Goal: Check status: Check status

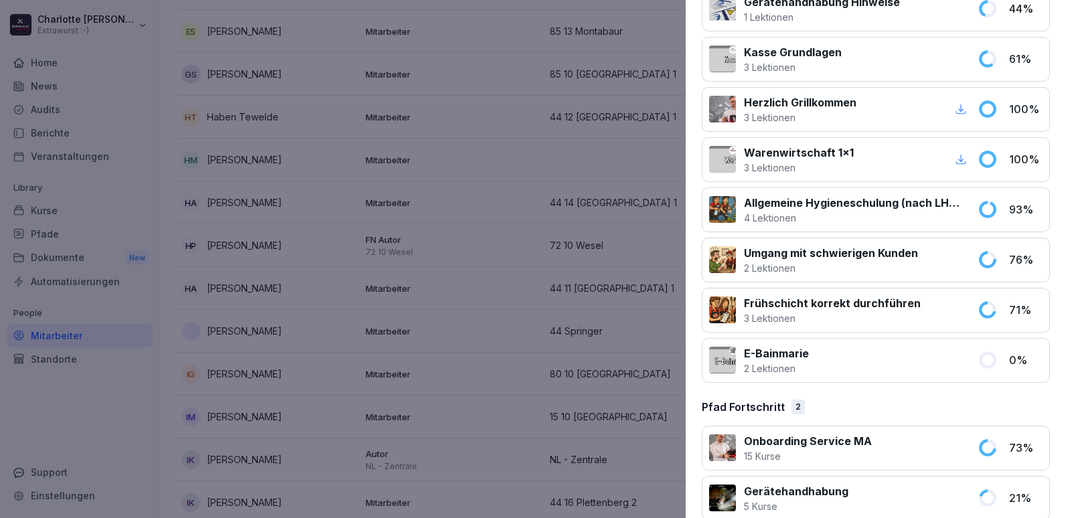
scroll to position [1267, 0]
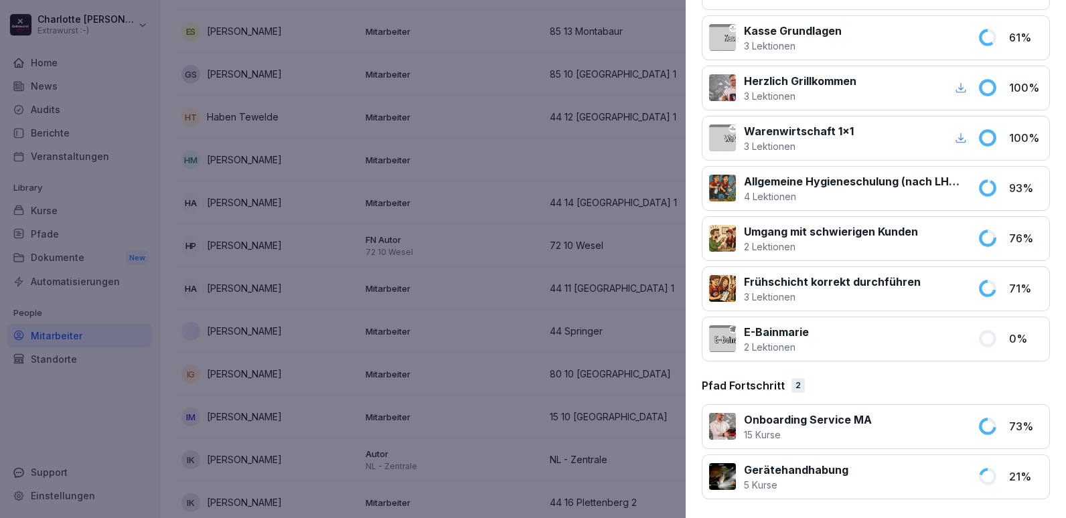
click at [441, 348] on div at bounding box center [533, 259] width 1066 height 518
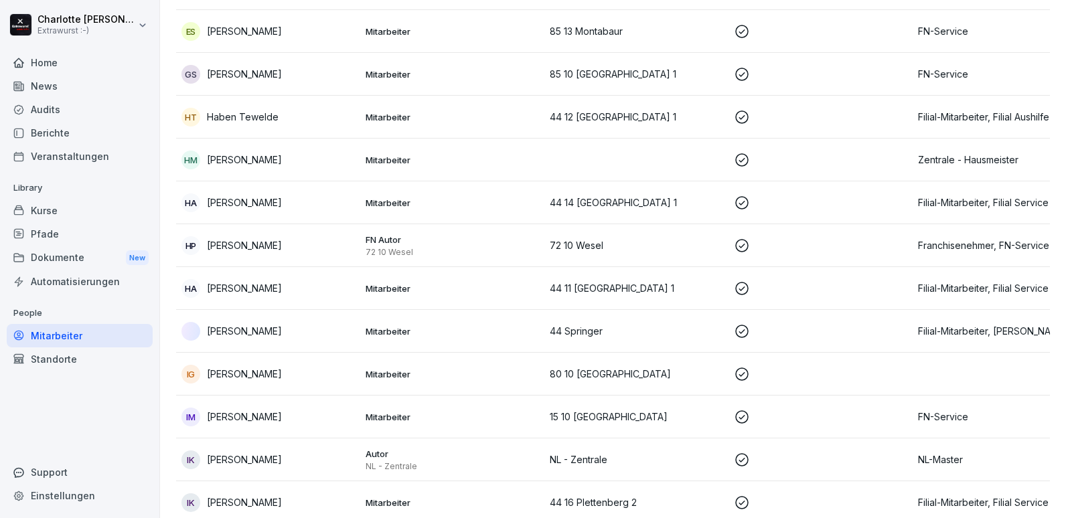
click at [43, 208] on div "Kurse" at bounding box center [80, 210] width 146 height 23
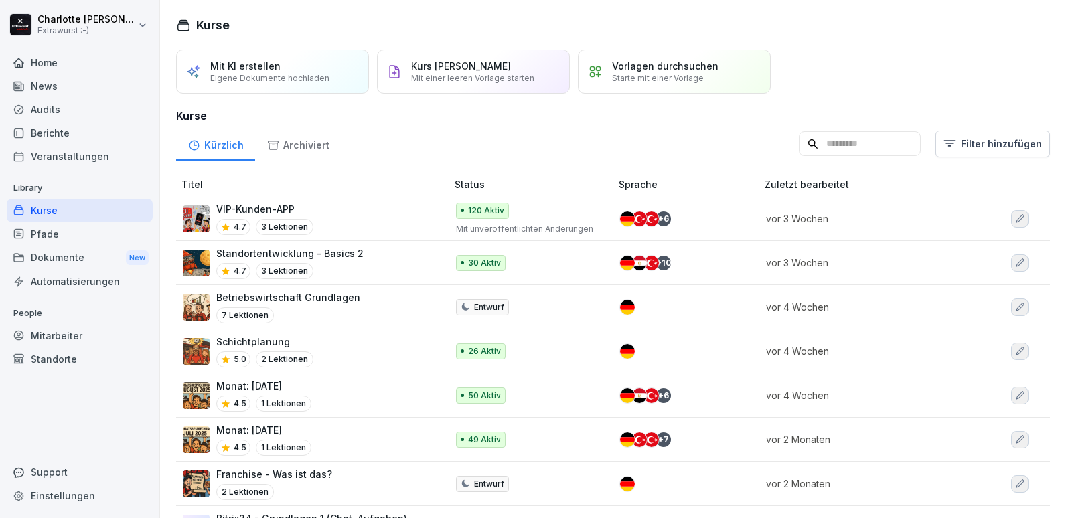
click at [830, 141] on input at bounding box center [860, 143] width 122 height 25
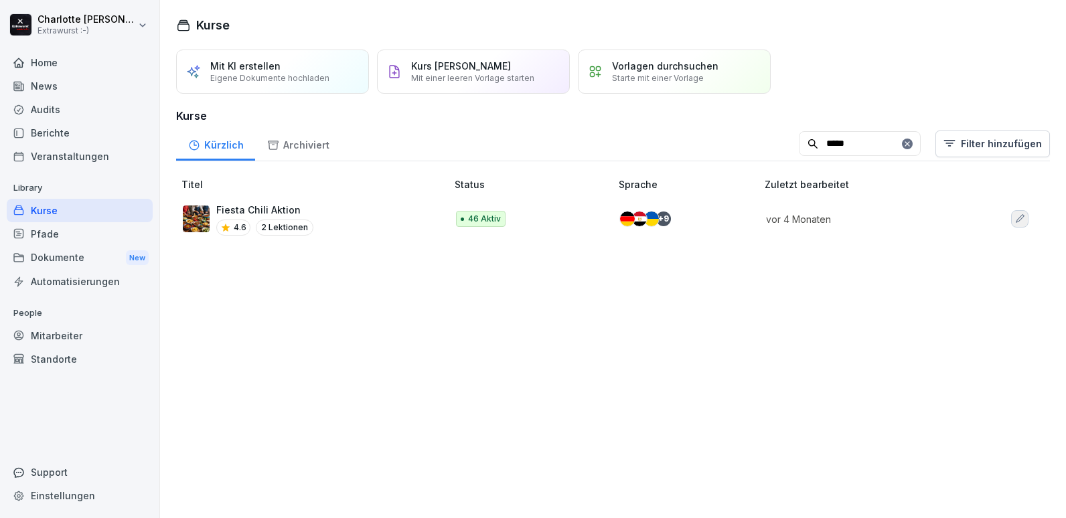
type input "*****"
drag, startPoint x: 277, startPoint y: 206, endPoint x: 287, endPoint y: 205, distance: 9.5
click at [277, 206] on p "Fiesta Chili Aktion" at bounding box center [264, 210] width 97 height 14
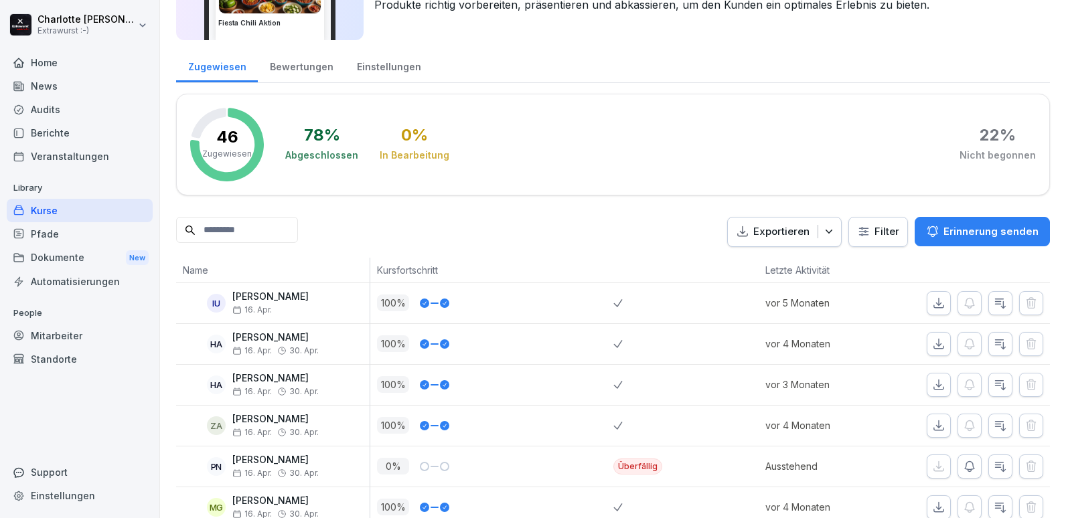
scroll to position [134, 0]
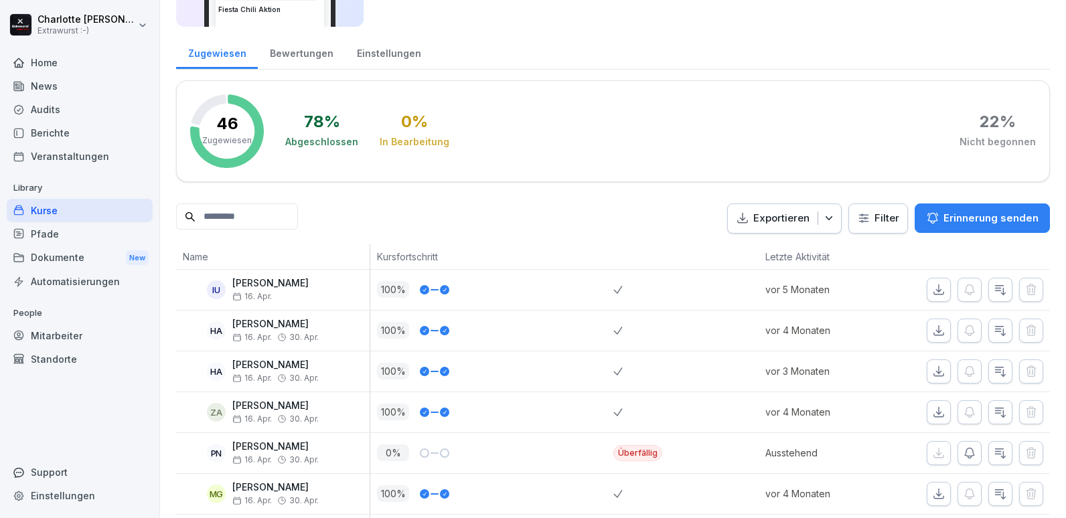
click at [222, 217] on input at bounding box center [237, 217] width 122 height 26
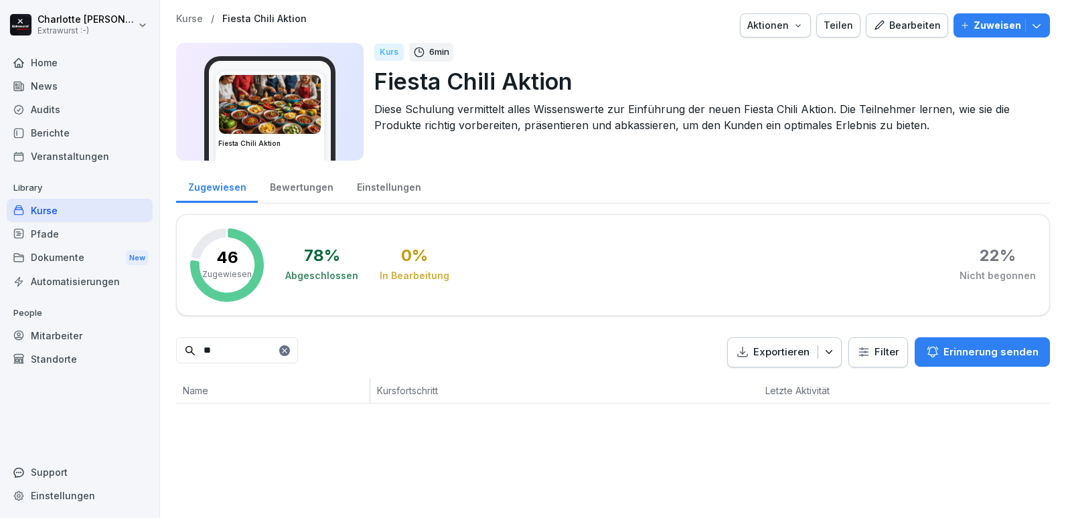
scroll to position [0, 0]
type input "*"
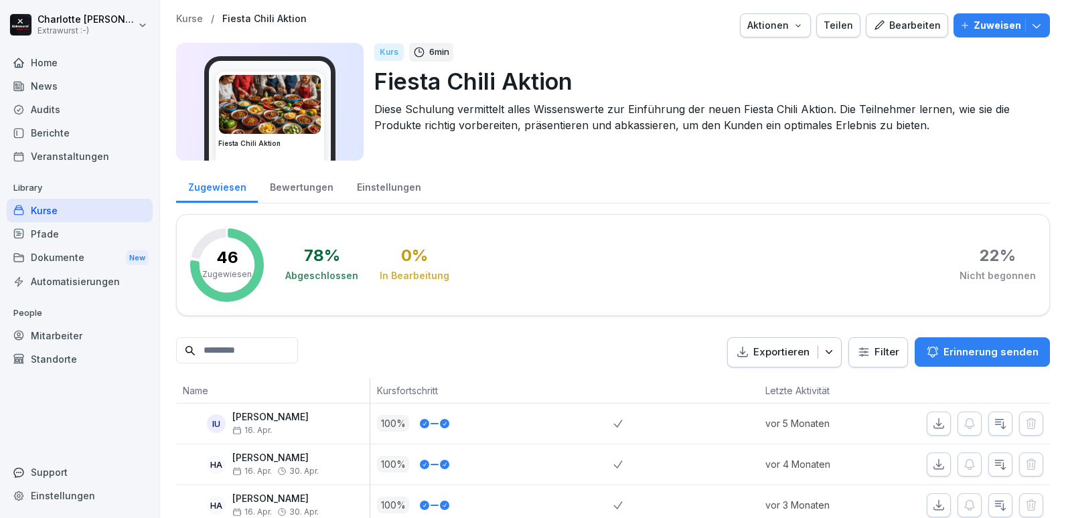
click at [382, 190] on div "Einstellungen" at bounding box center [389, 186] width 88 height 34
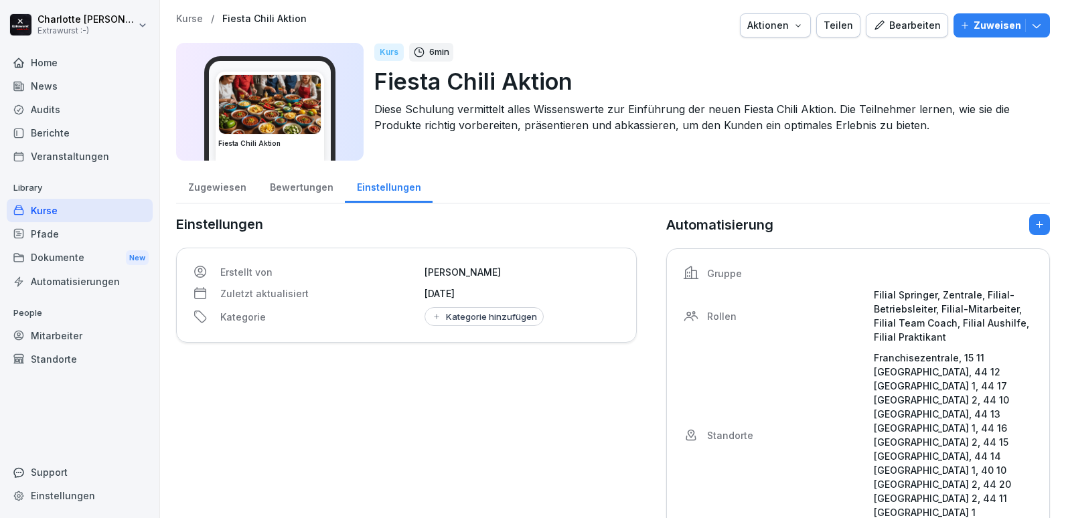
click at [66, 337] on div "Mitarbeiter" at bounding box center [80, 335] width 146 height 23
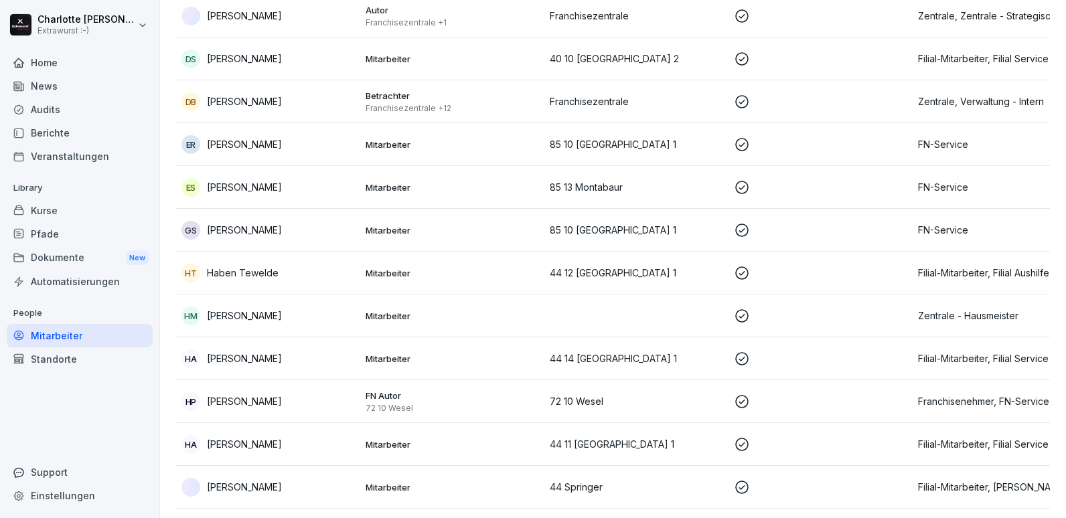
scroll to position [1540, 0]
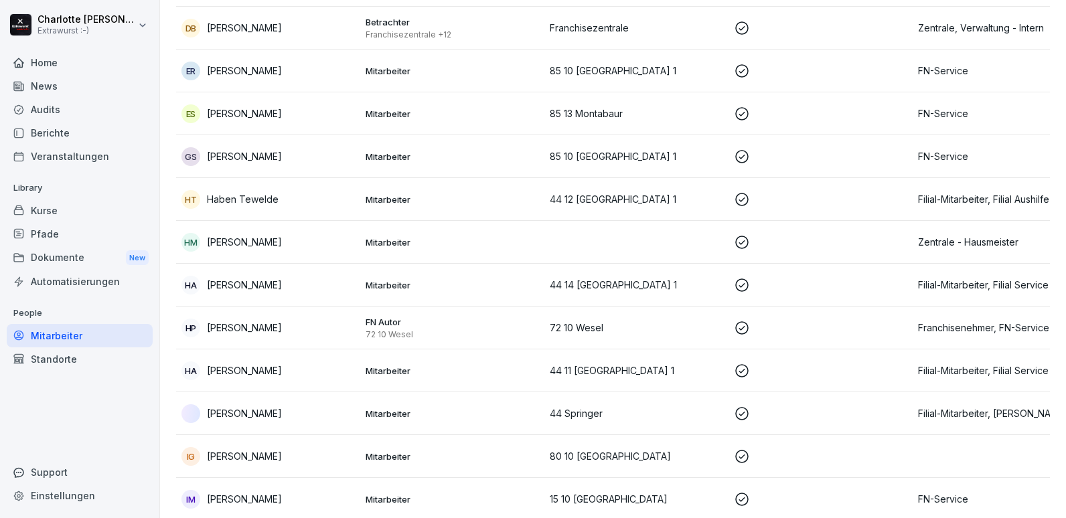
click at [267, 407] on p "[PERSON_NAME]" at bounding box center [244, 414] width 75 height 14
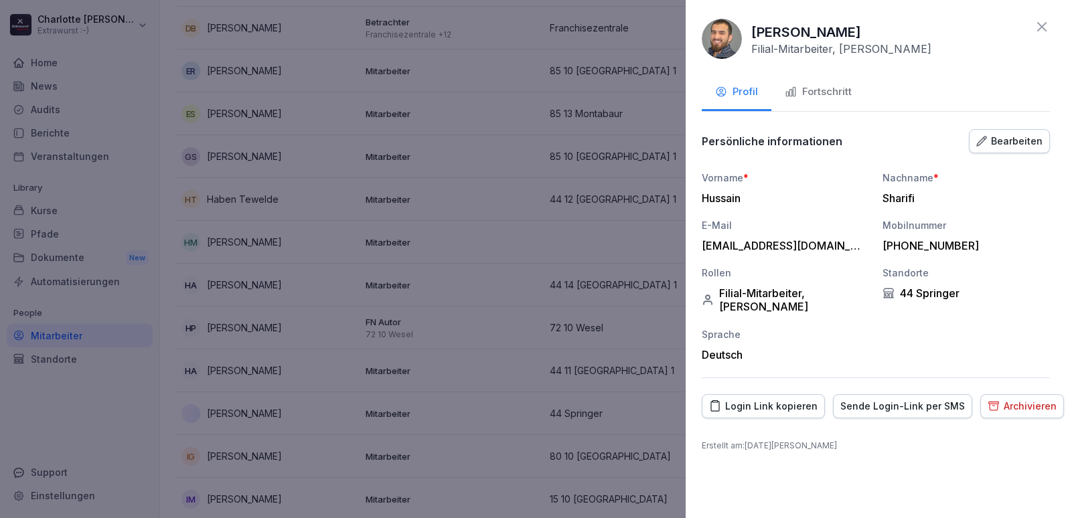
click at [516, 211] on div at bounding box center [533, 259] width 1066 height 518
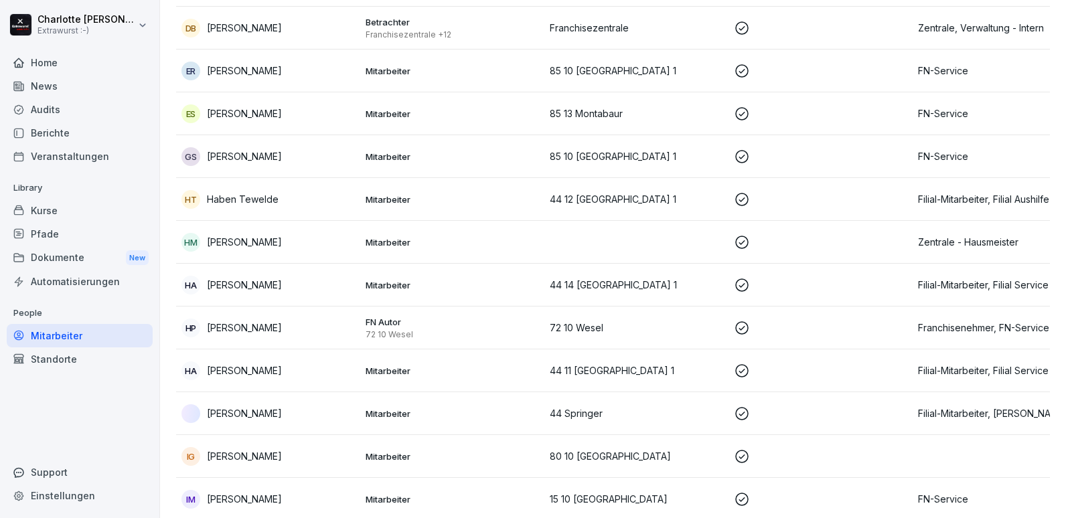
click at [214, 449] on p "[PERSON_NAME]" at bounding box center [244, 456] width 75 height 14
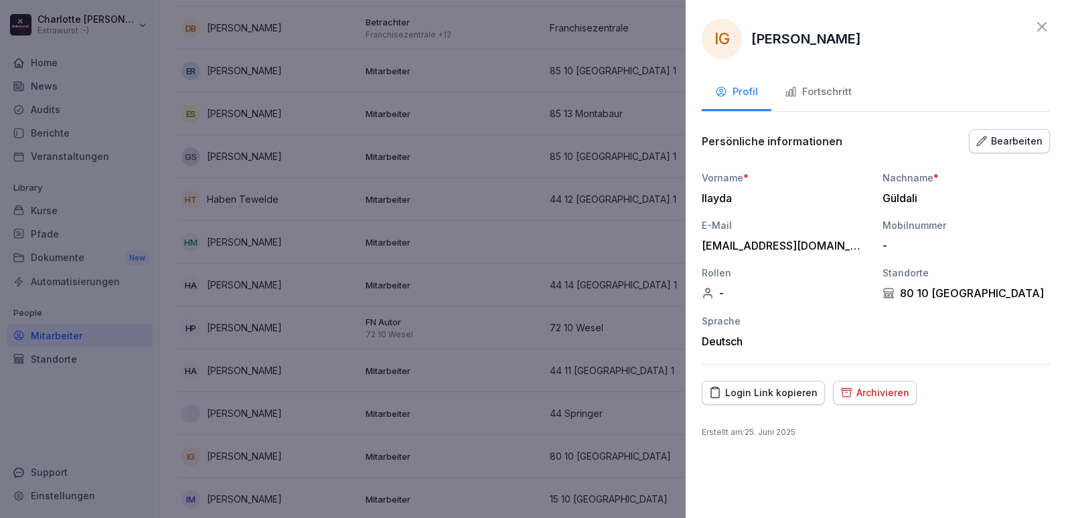
click at [814, 92] on div "Fortschritt" at bounding box center [818, 91] width 67 height 15
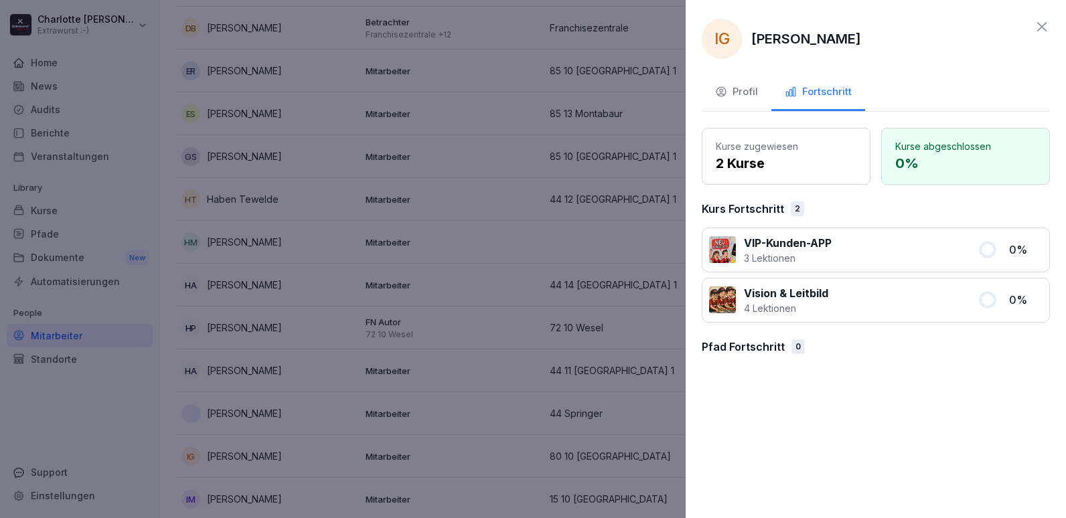
click at [735, 90] on div "Profil" at bounding box center [736, 91] width 43 height 15
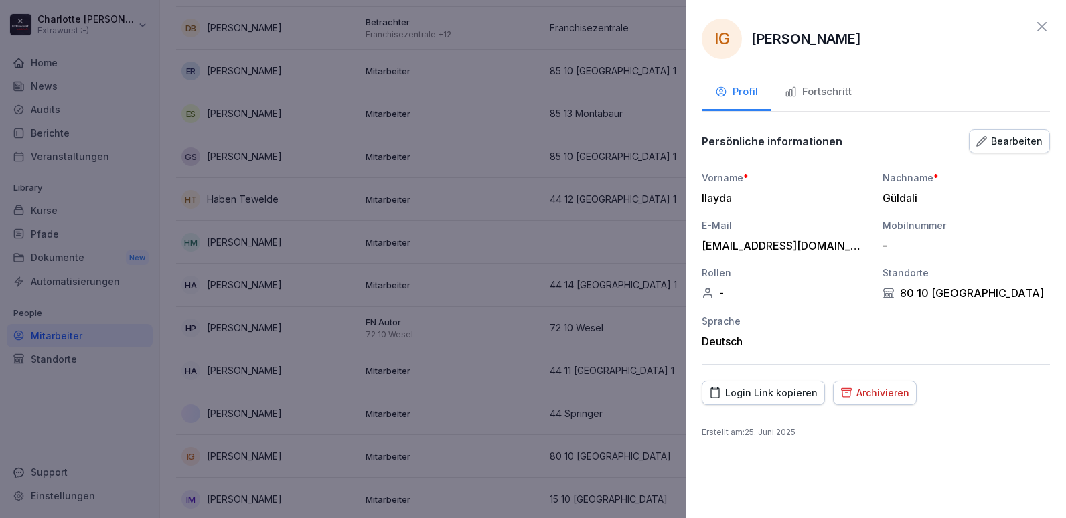
click at [816, 95] on div "Fortschritt" at bounding box center [818, 91] width 67 height 15
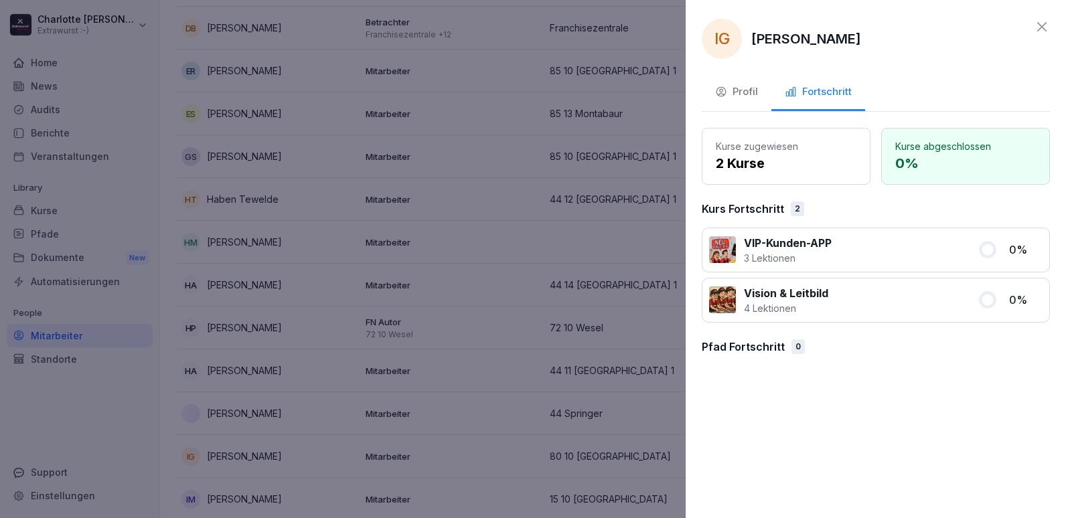
click at [283, 308] on div at bounding box center [533, 259] width 1066 height 518
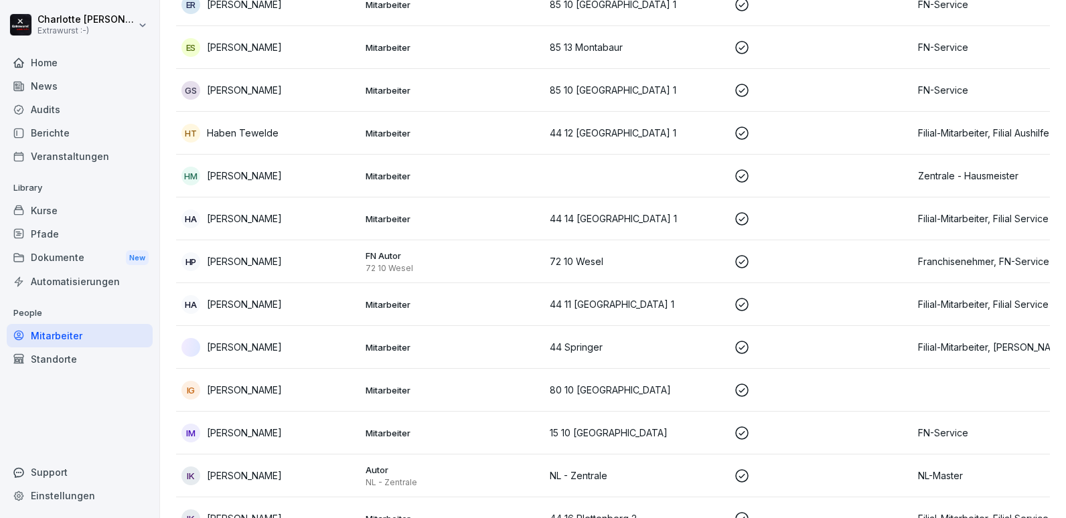
scroll to position [1607, 0]
click at [218, 425] on p "[PERSON_NAME]" at bounding box center [244, 432] width 75 height 14
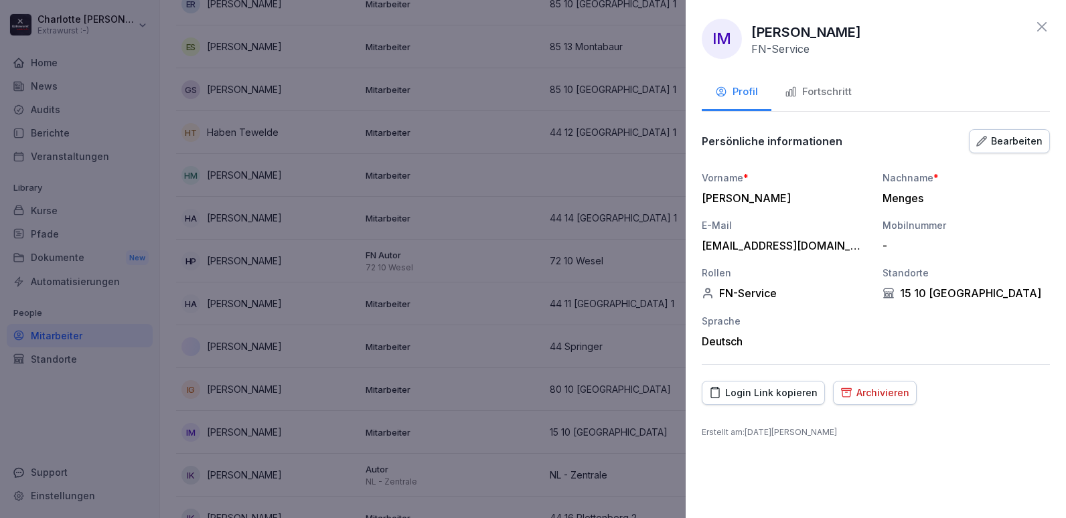
click at [833, 98] on div "Fortschritt" at bounding box center [818, 91] width 67 height 15
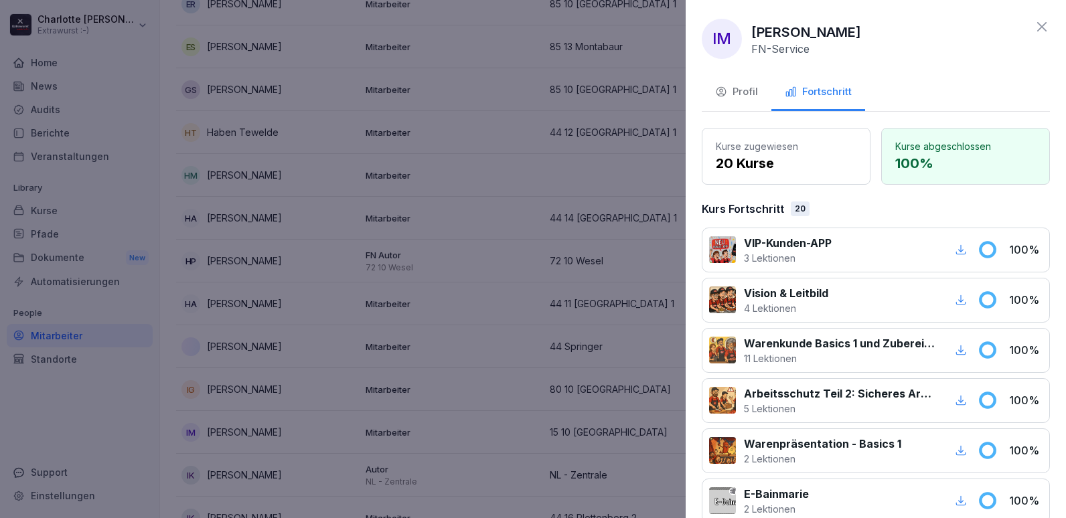
click at [532, 299] on div at bounding box center [533, 259] width 1066 height 518
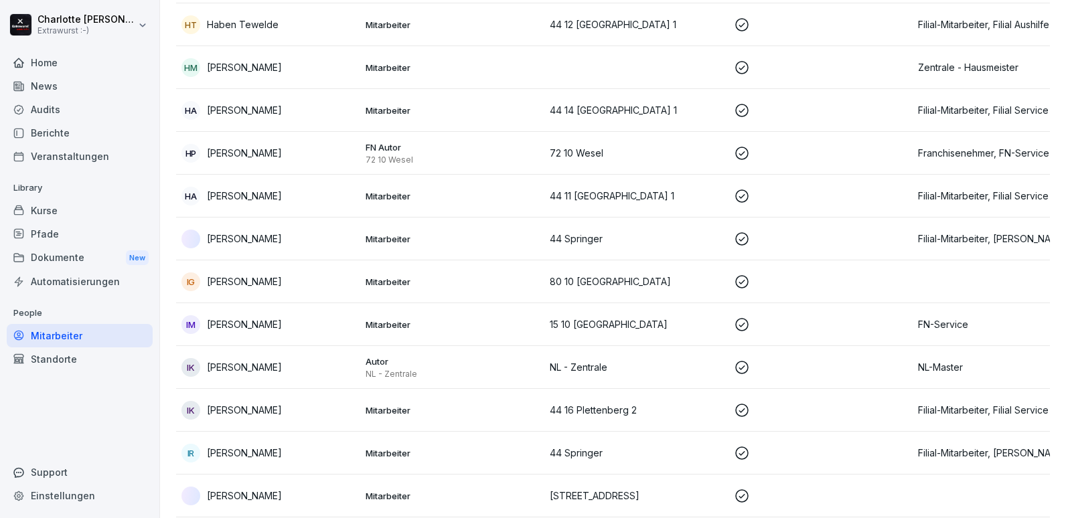
scroll to position [1741, 0]
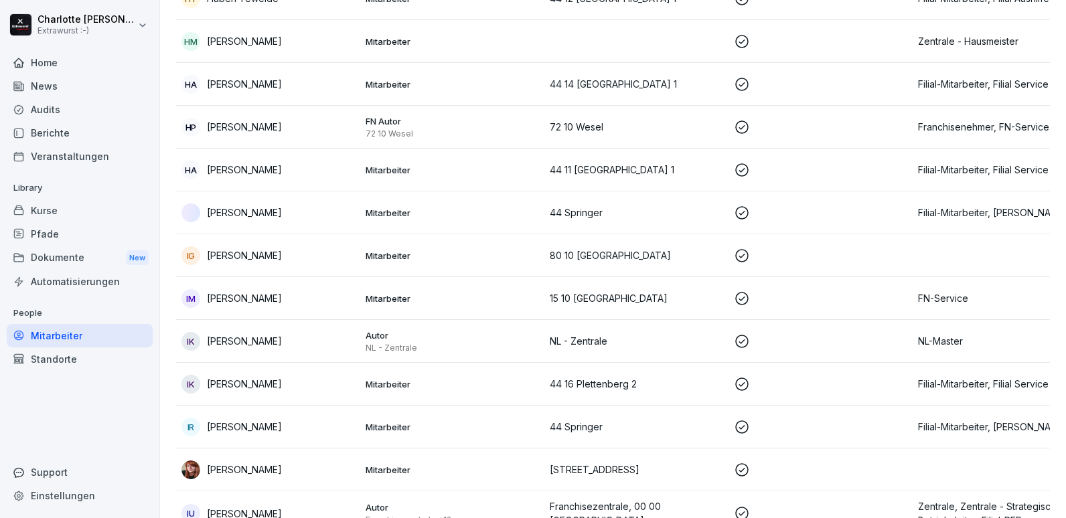
click at [235, 377] on p "[PERSON_NAME]" at bounding box center [244, 384] width 75 height 14
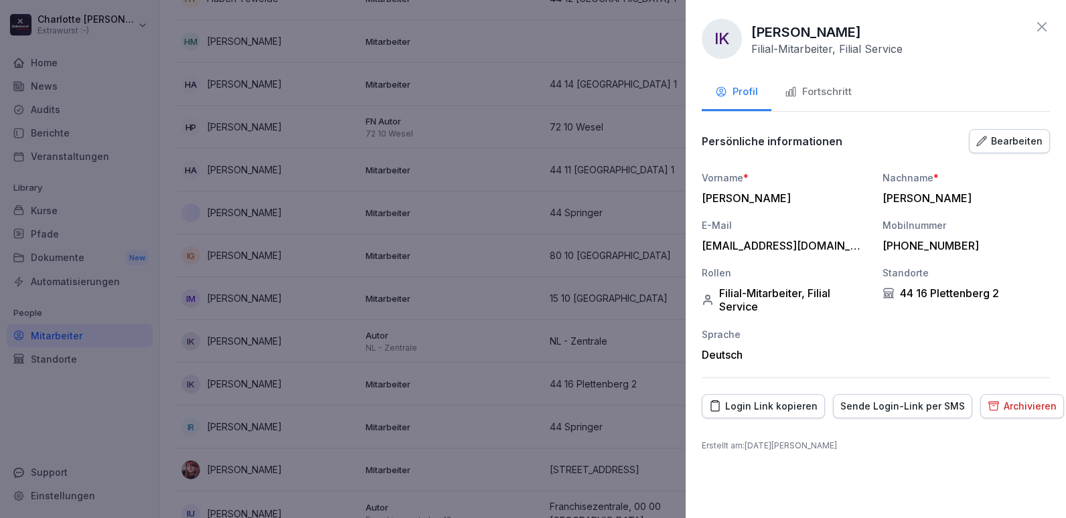
click at [820, 88] on div "Fortschritt" at bounding box center [818, 91] width 67 height 15
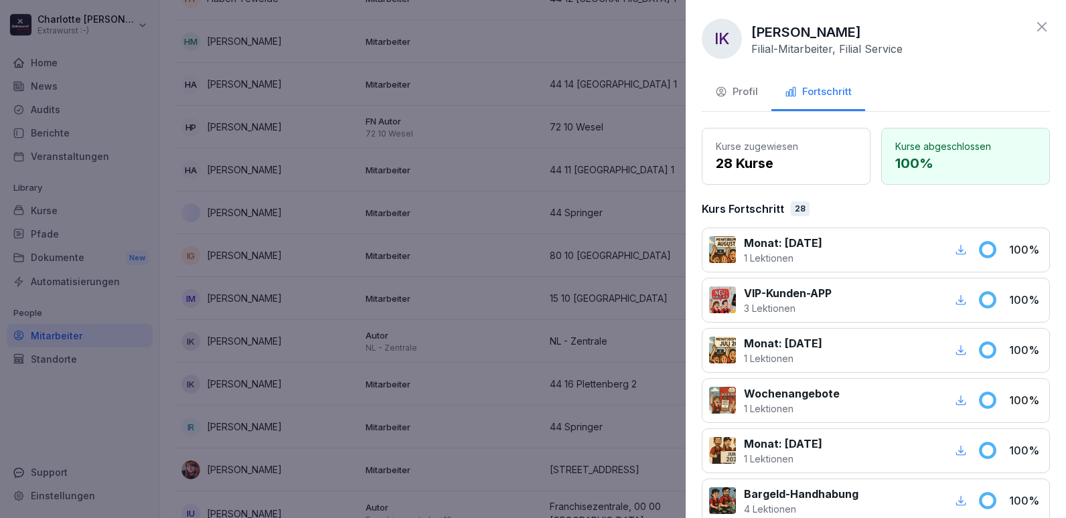
click at [296, 383] on div at bounding box center [533, 259] width 1066 height 518
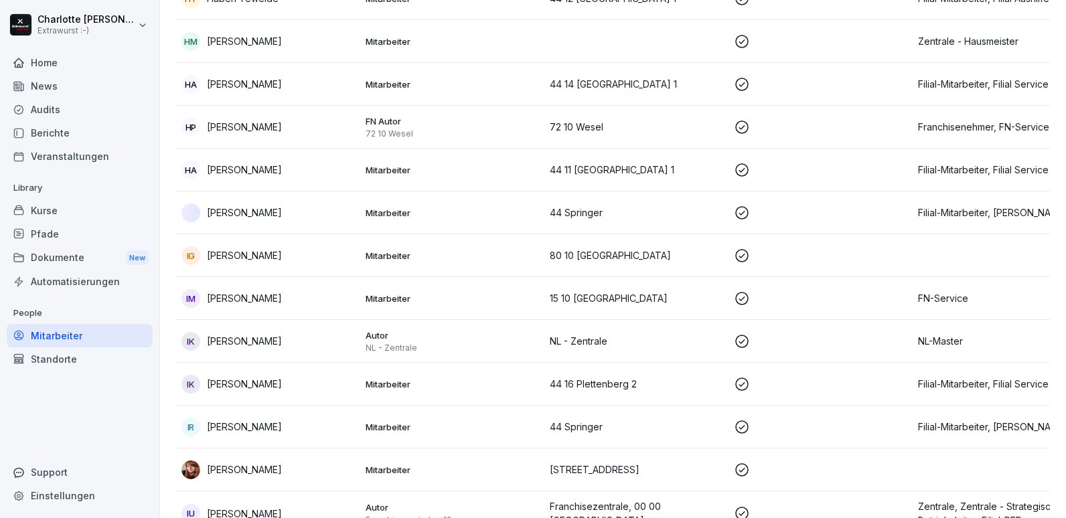
click at [247, 420] on p "[PERSON_NAME]" at bounding box center [244, 427] width 75 height 14
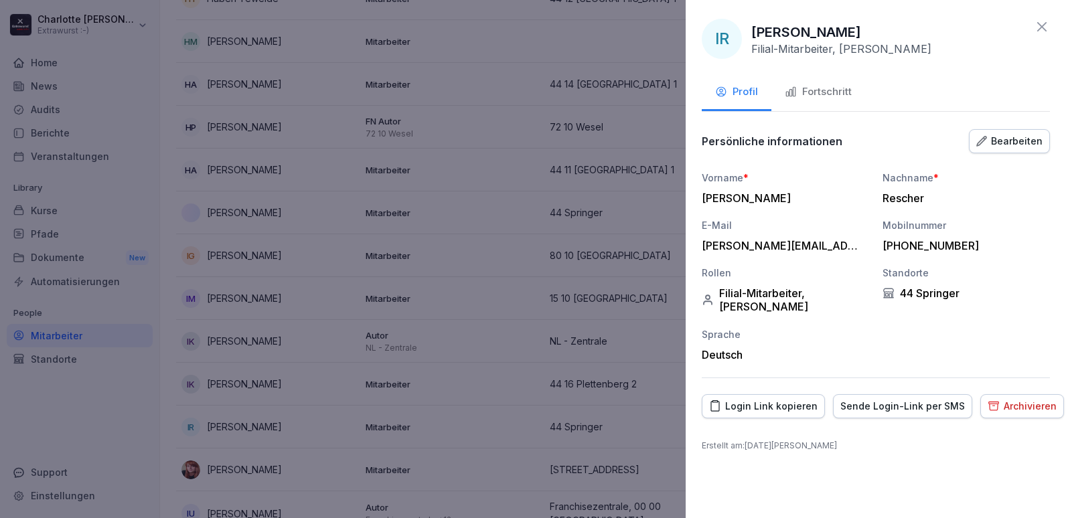
click at [832, 88] on div "Fortschritt" at bounding box center [818, 91] width 67 height 15
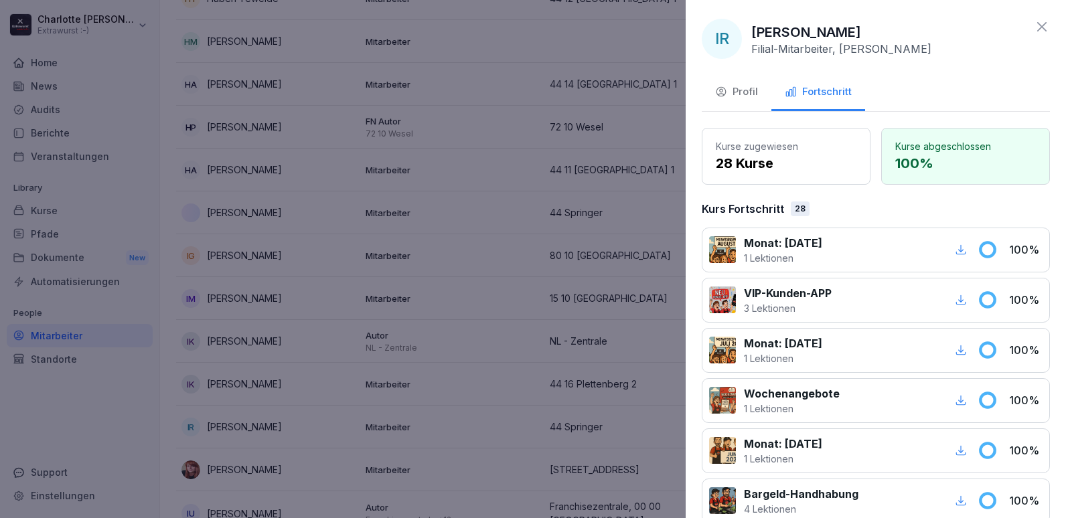
click at [341, 324] on div at bounding box center [533, 259] width 1066 height 518
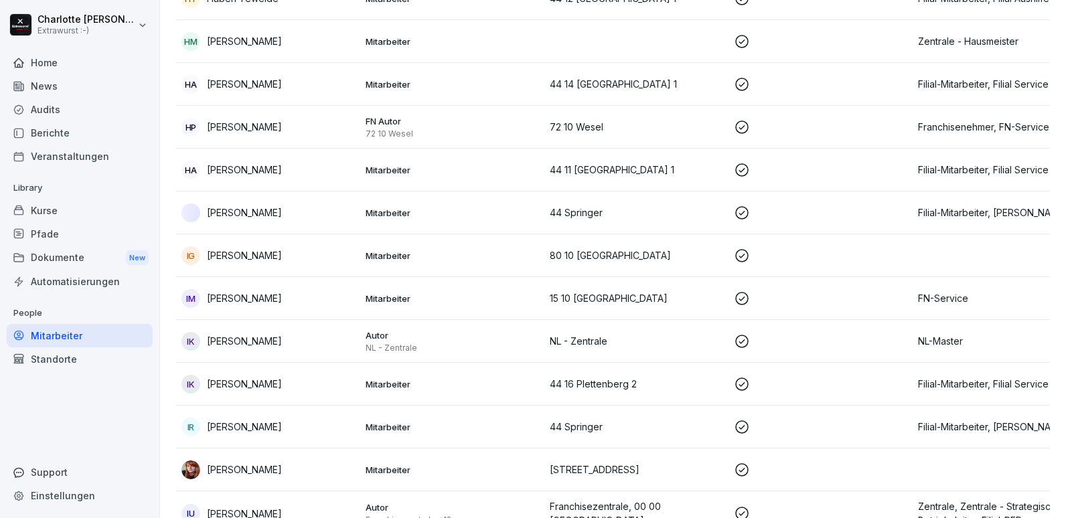
click at [267, 463] on p "[PERSON_NAME]" at bounding box center [244, 470] width 75 height 14
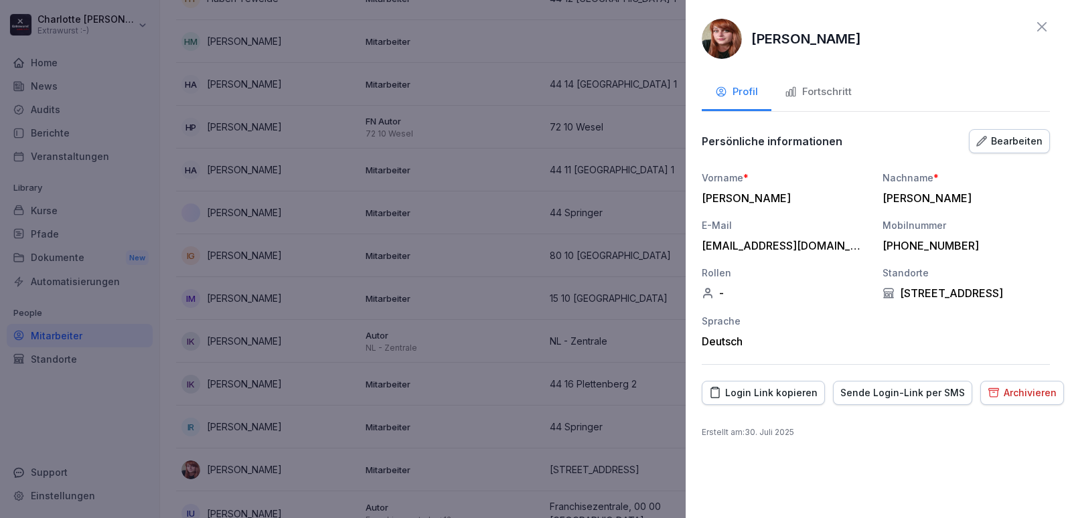
click at [839, 98] on div "Fortschritt" at bounding box center [818, 91] width 67 height 15
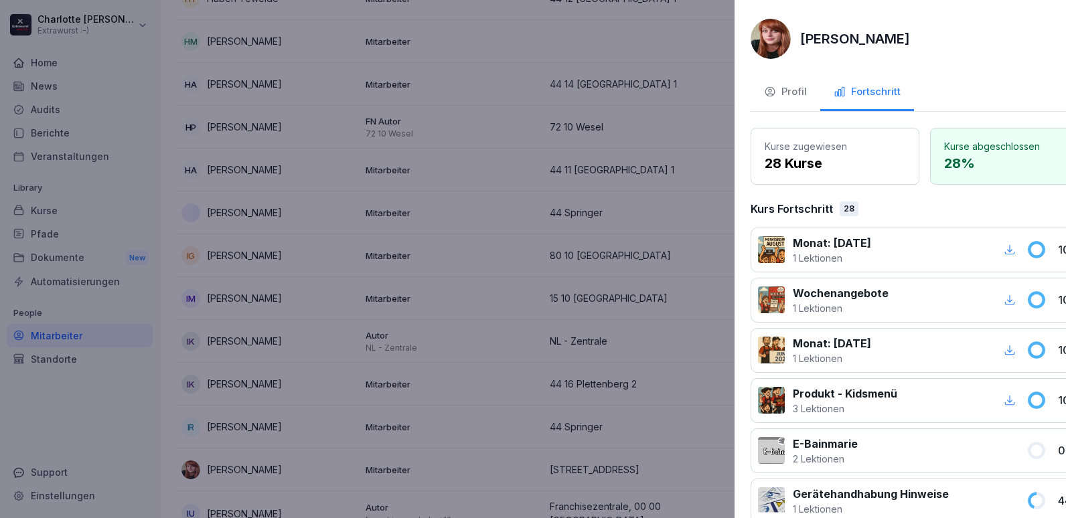
click at [376, 386] on div at bounding box center [533, 259] width 1066 height 518
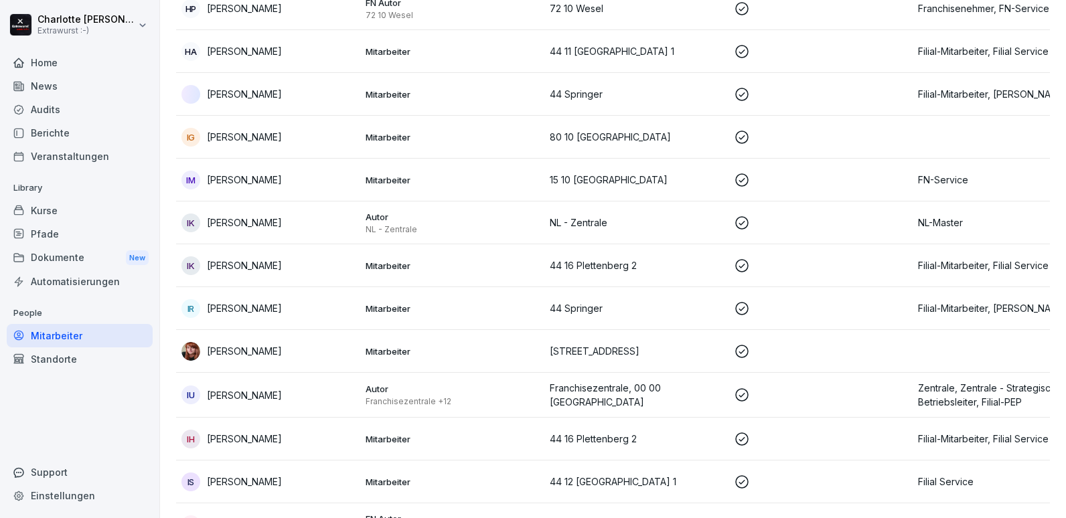
scroll to position [1875, 0]
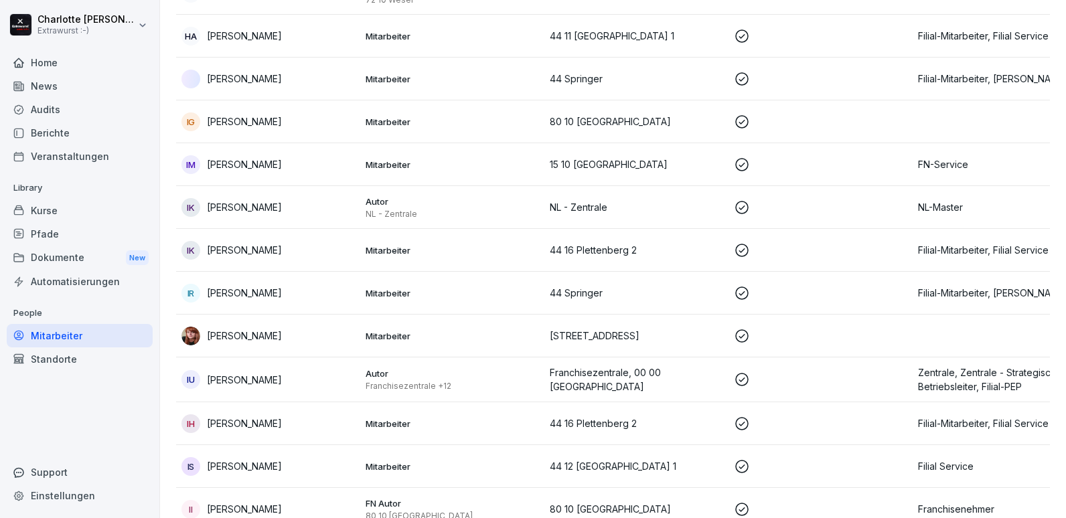
click at [288, 370] on div "IU Irina Usik" at bounding box center [268, 379] width 173 height 19
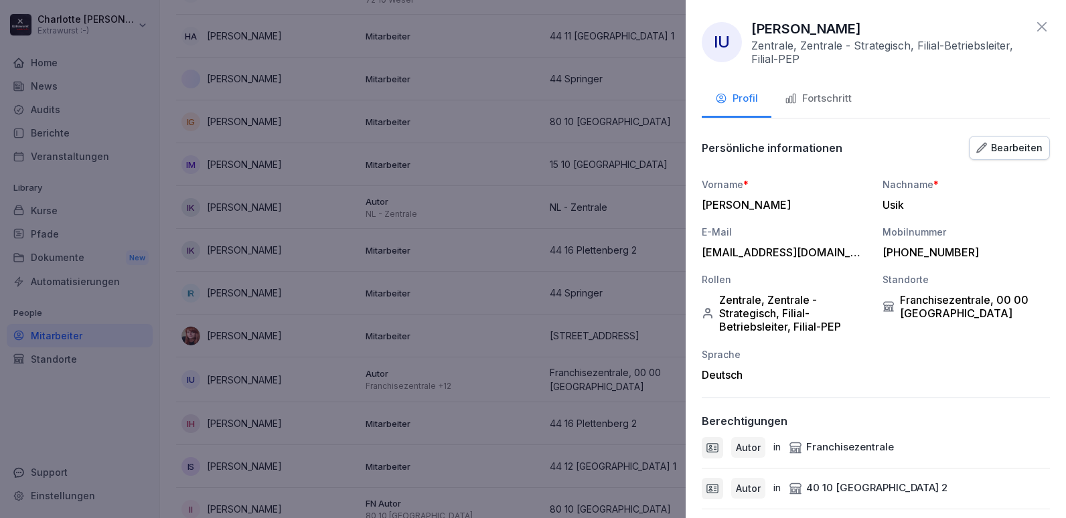
click at [814, 95] on div "Fortschritt" at bounding box center [818, 98] width 67 height 15
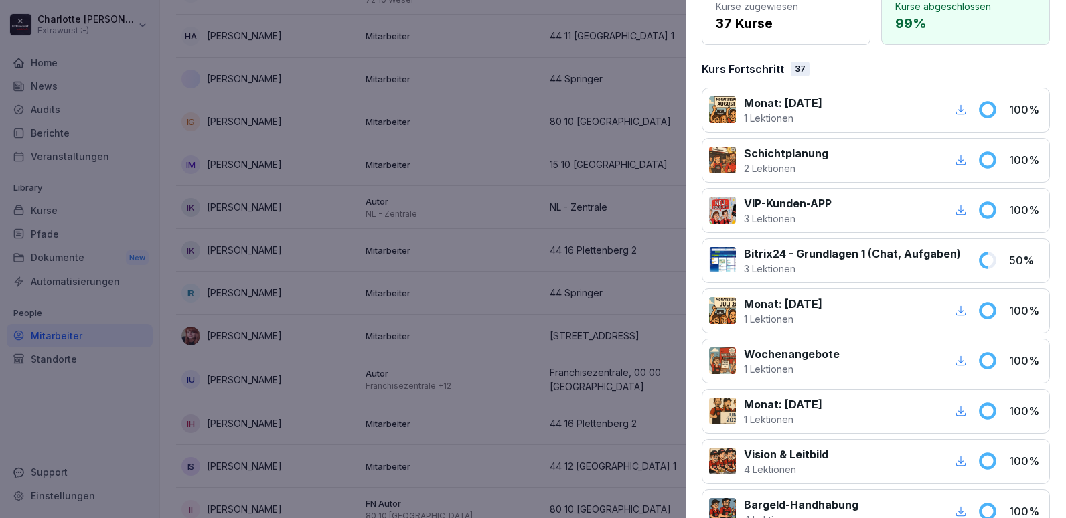
scroll to position [67, 0]
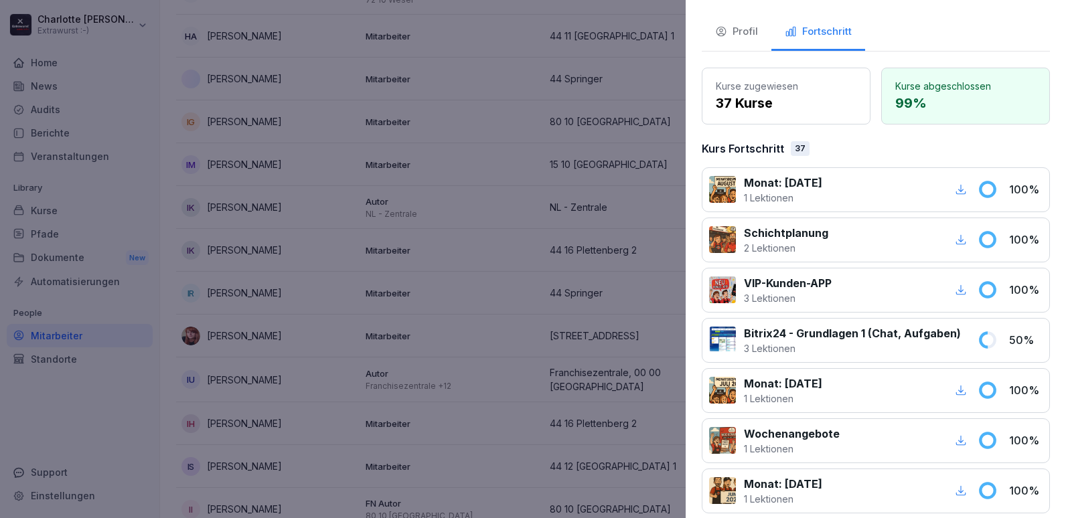
click at [317, 394] on div at bounding box center [533, 259] width 1066 height 518
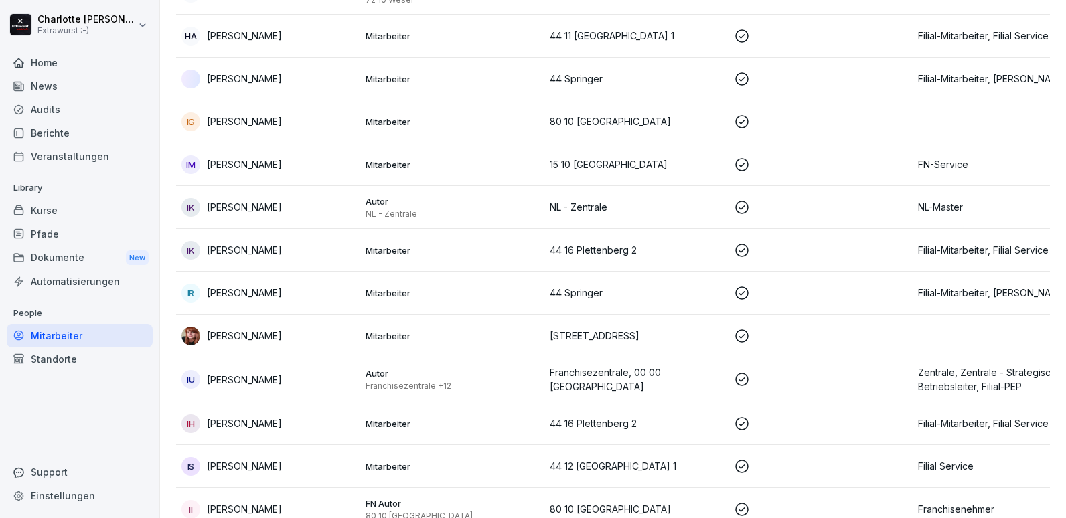
click at [222, 417] on p "[PERSON_NAME]" at bounding box center [244, 424] width 75 height 14
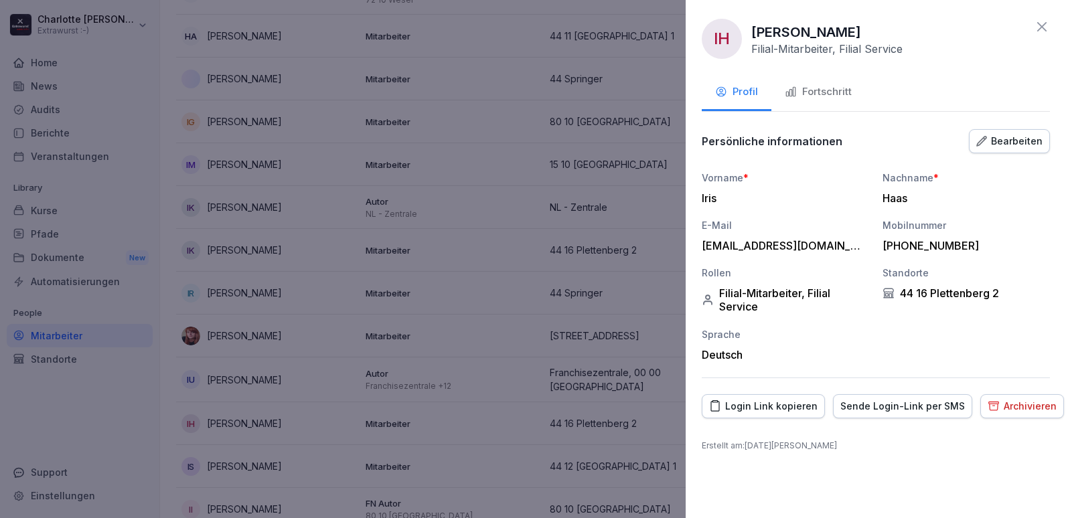
click at [806, 90] on div "Fortschritt" at bounding box center [818, 91] width 67 height 15
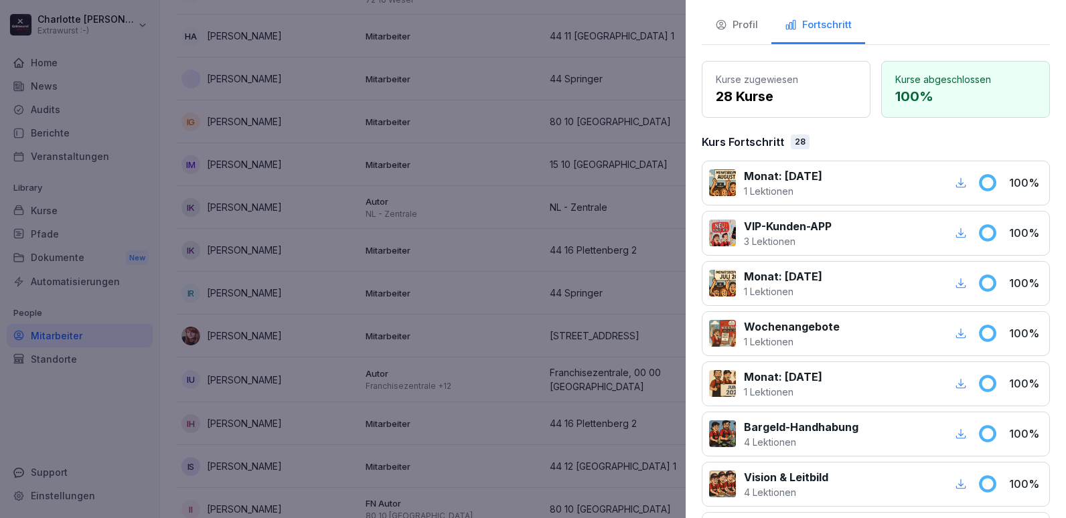
click at [373, 277] on div at bounding box center [533, 259] width 1066 height 518
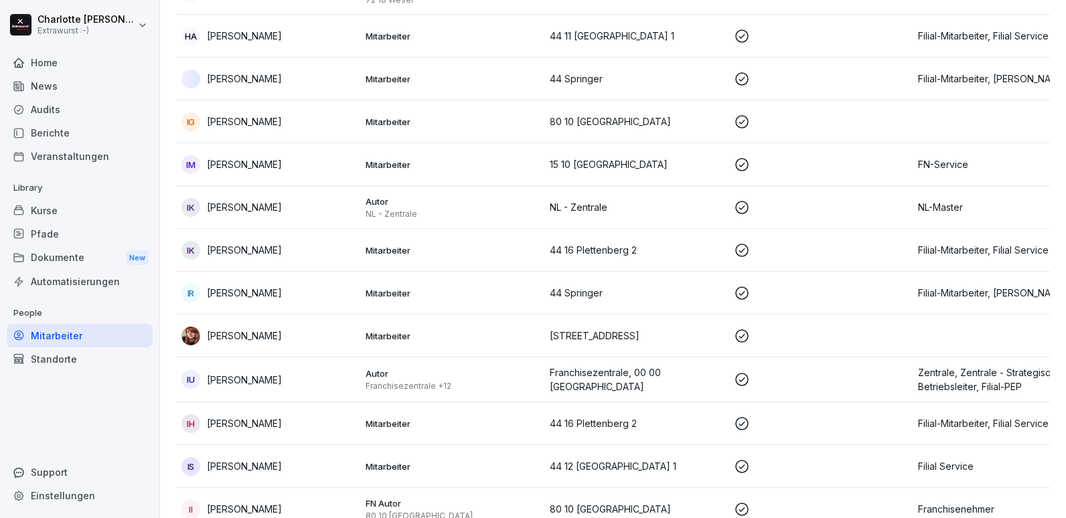
click at [267, 459] on p "[PERSON_NAME]" at bounding box center [244, 466] width 75 height 14
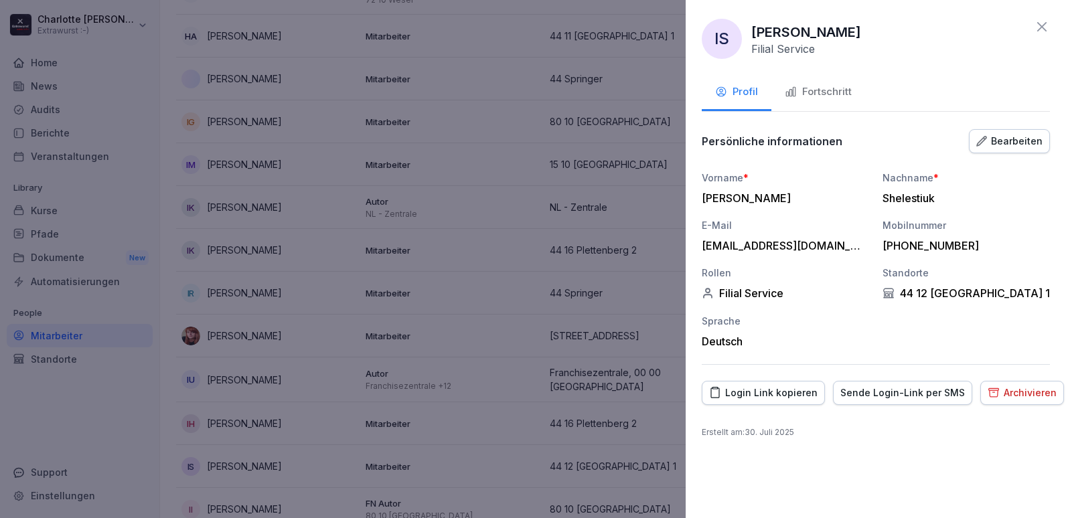
click at [817, 92] on div "Fortschritt" at bounding box center [818, 91] width 67 height 15
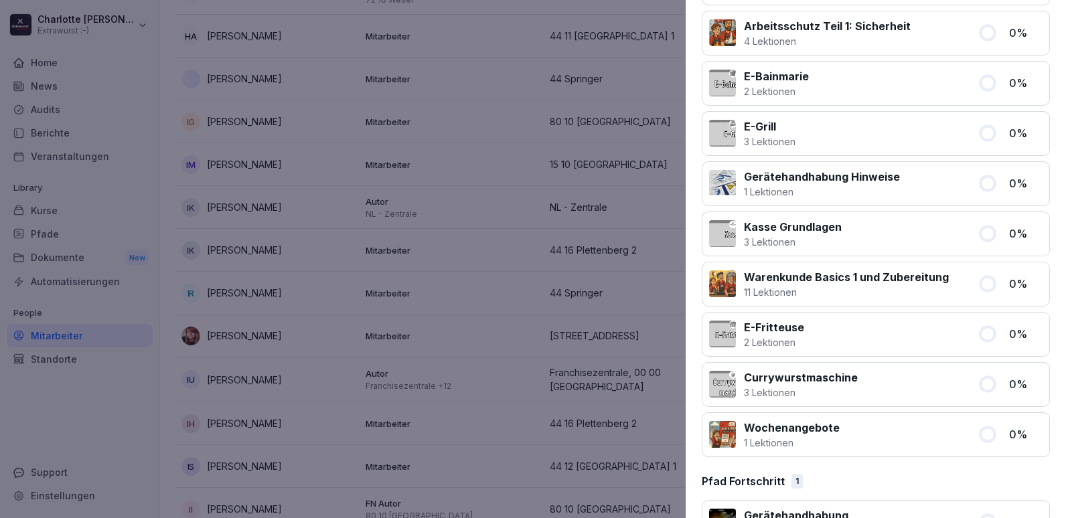
scroll to position [966, 0]
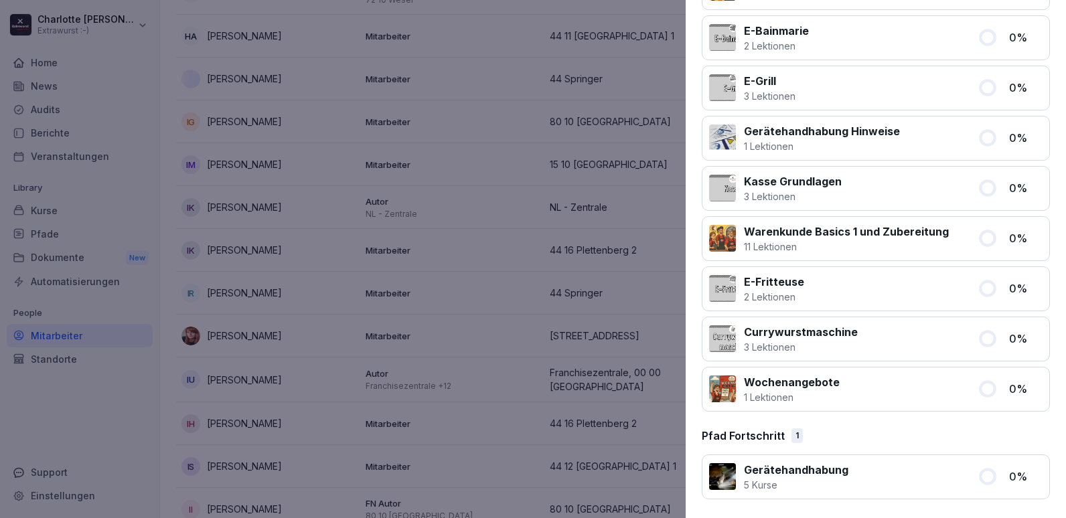
click at [407, 298] on div at bounding box center [533, 259] width 1066 height 518
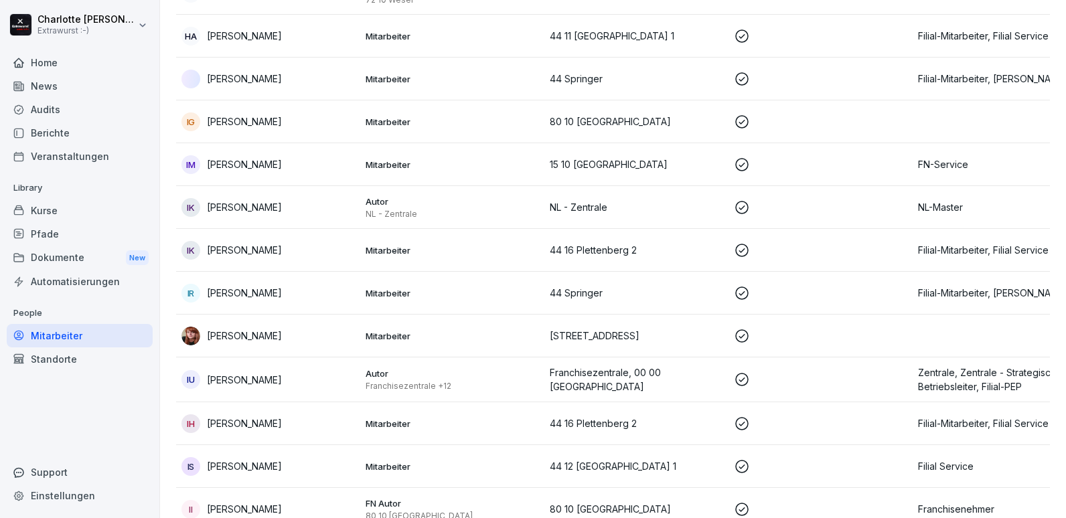
click at [252, 500] on div "II Ivo Zlatkov Ivanov" at bounding box center [268, 509] width 173 height 19
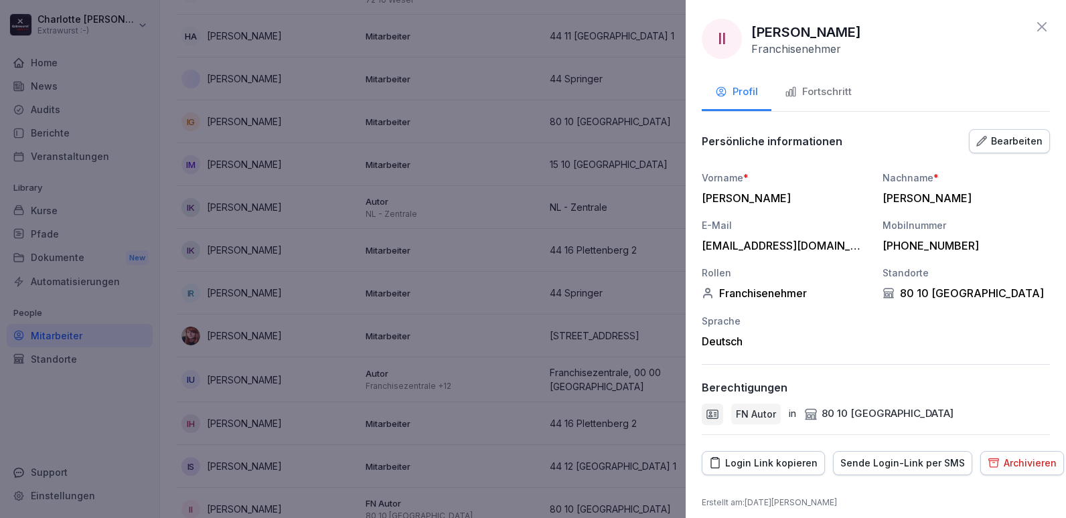
click at [818, 92] on div "Fortschritt" at bounding box center [818, 91] width 67 height 15
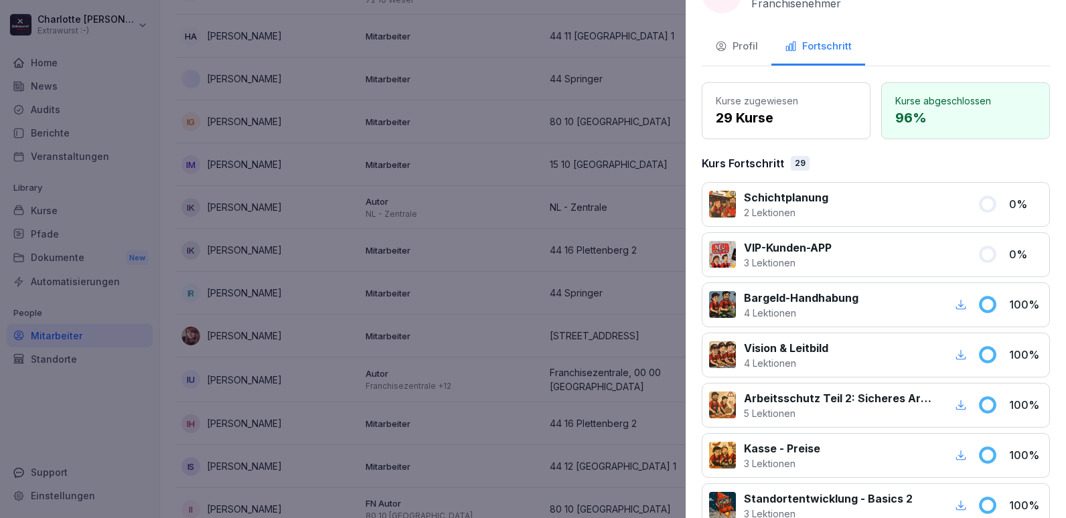
scroll to position [67, 0]
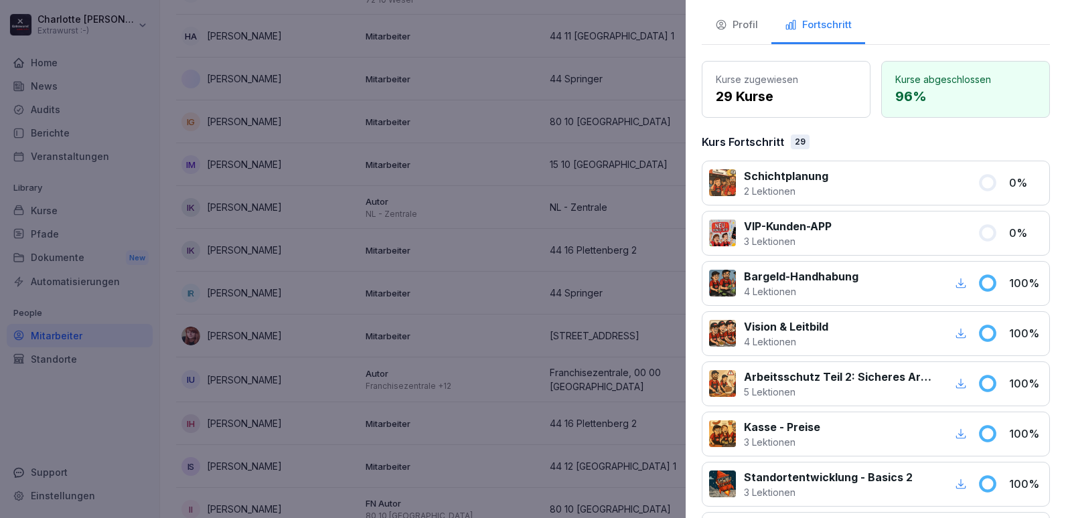
click at [516, 295] on div at bounding box center [533, 259] width 1066 height 518
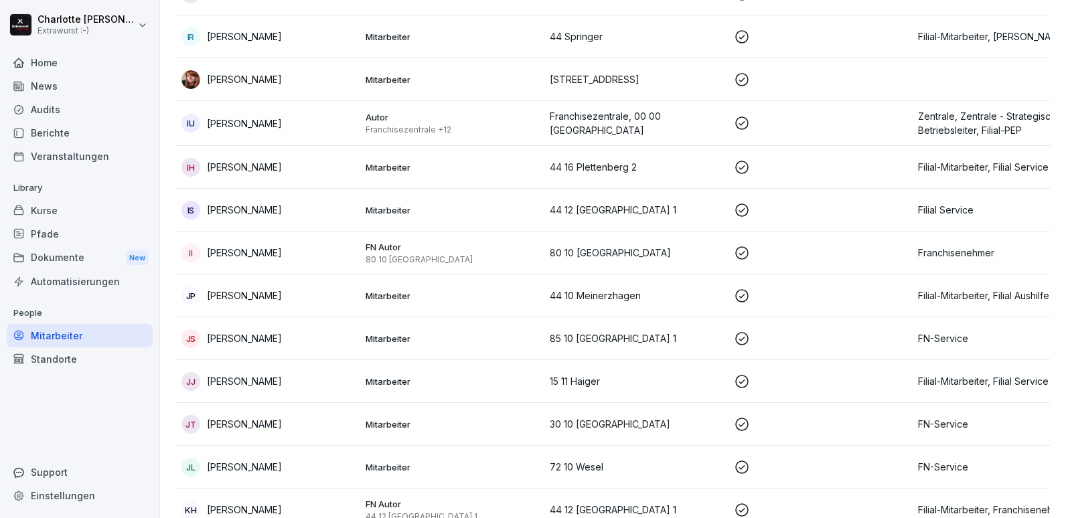
scroll to position [2143, 0]
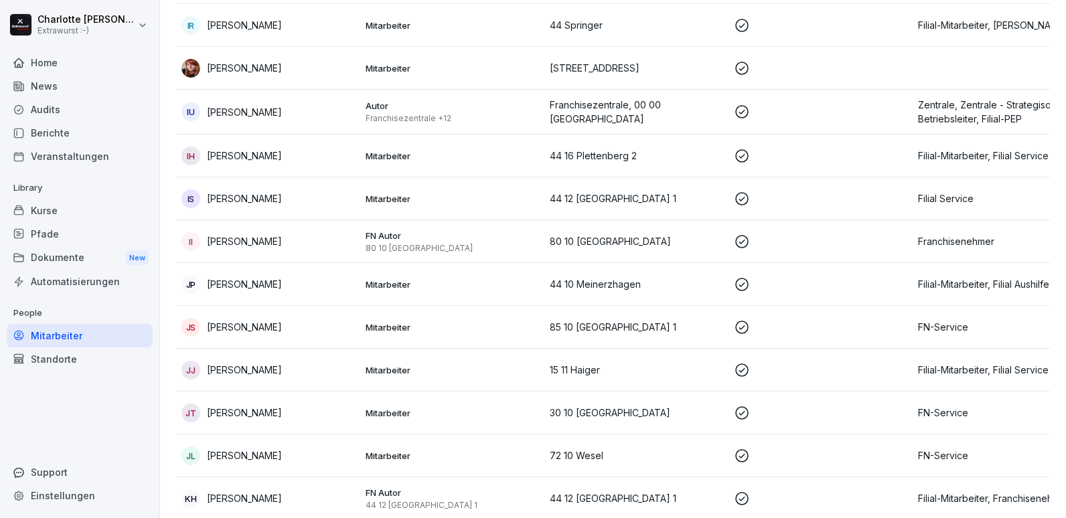
click at [240, 276] on div "JP Janes Pestrikov" at bounding box center [268, 284] width 173 height 19
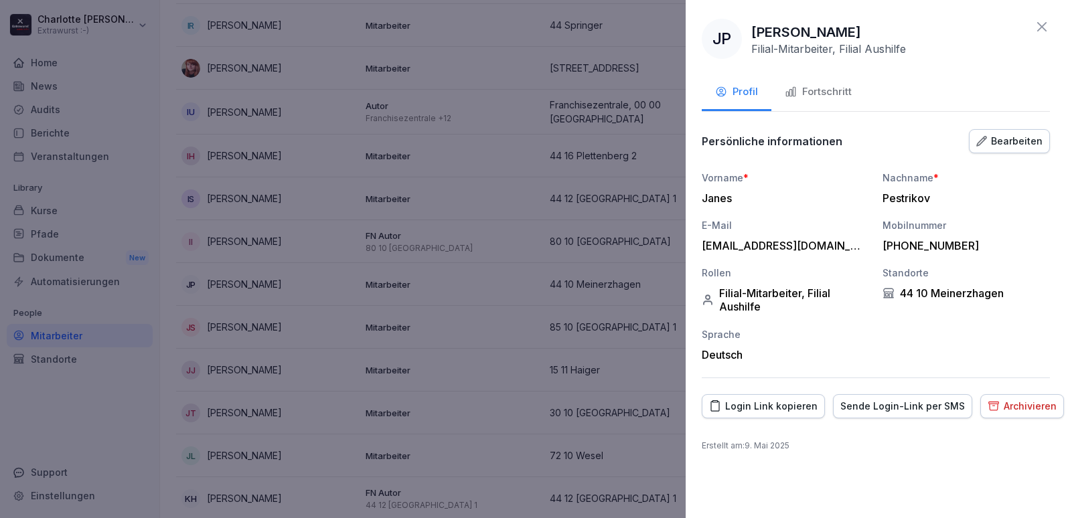
click at [813, 89] on div "Fortschritt" at bounding box center [818, 91] width 67 height 15
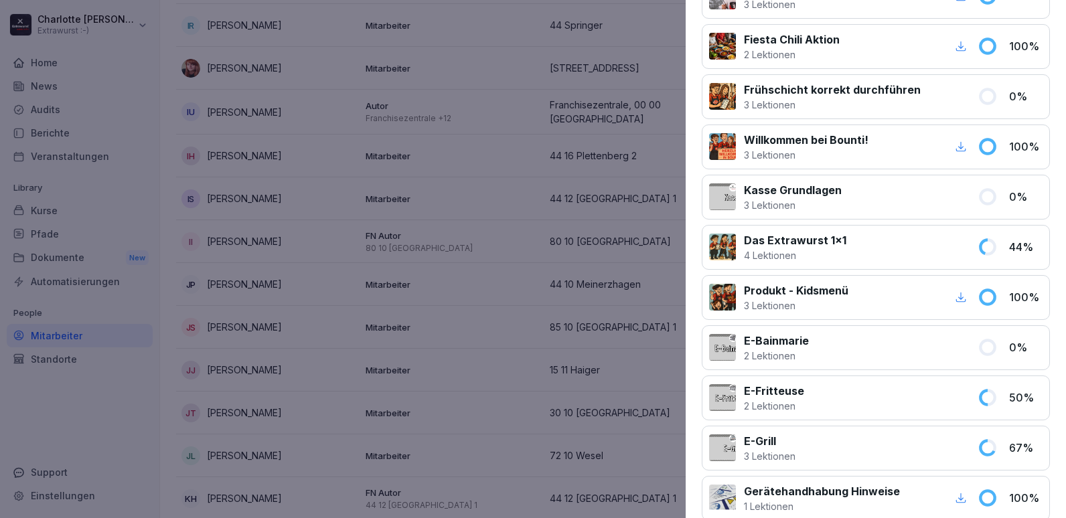
scroll to position [798, 0]
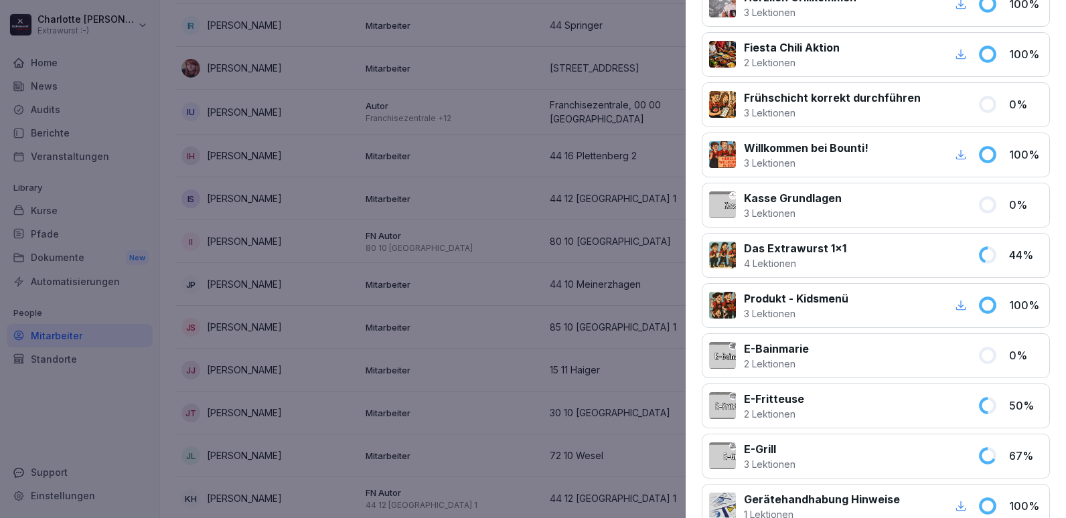
click at [540, 306] on div at bounding box center [533, 259] width 1066 height 518
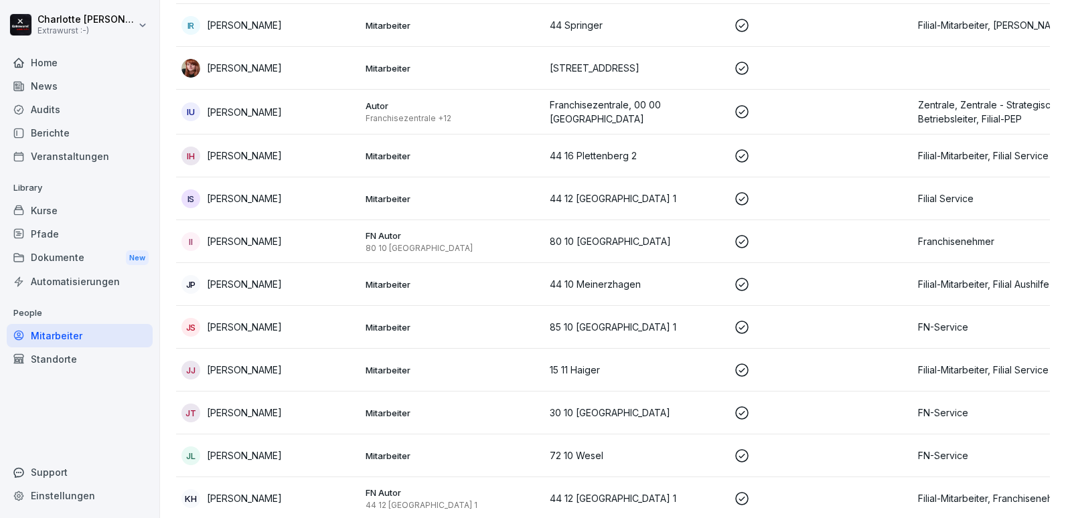
click at [242, 277] on p "[PERSON_NAME]" at bounding box center [244, 284] width 75 height 14
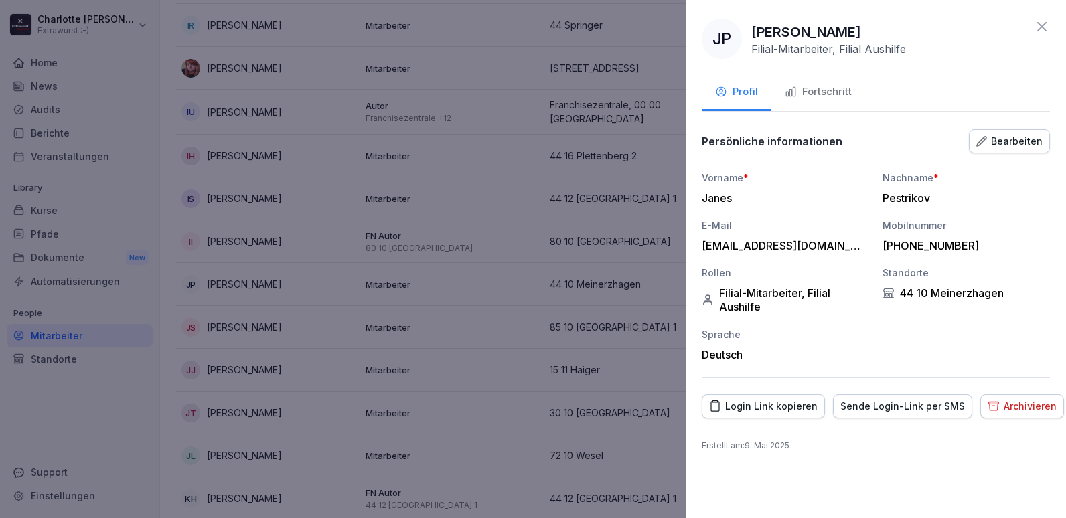
click at [828, 93] on div "Fortschritt" at bounding box center [818, 91] width 67 height 15
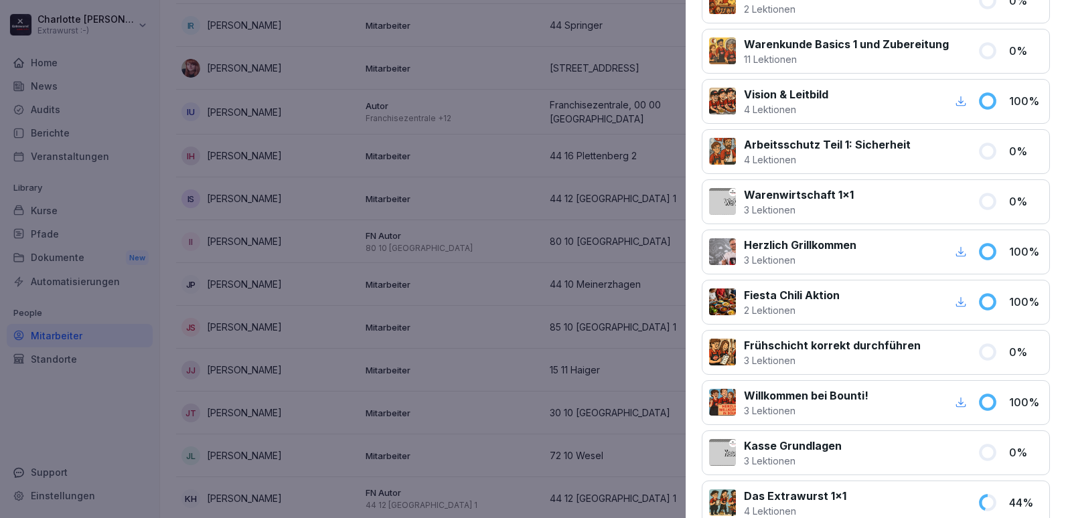
scroll to position [530, 0]
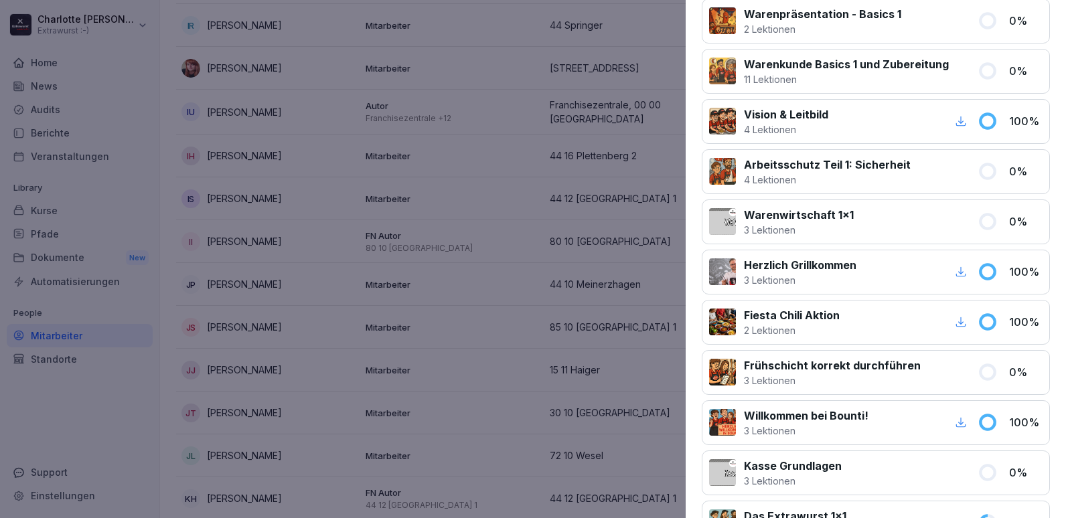
click at [426, 376] on div at bounding box center [533, 259] width 1066 height 518
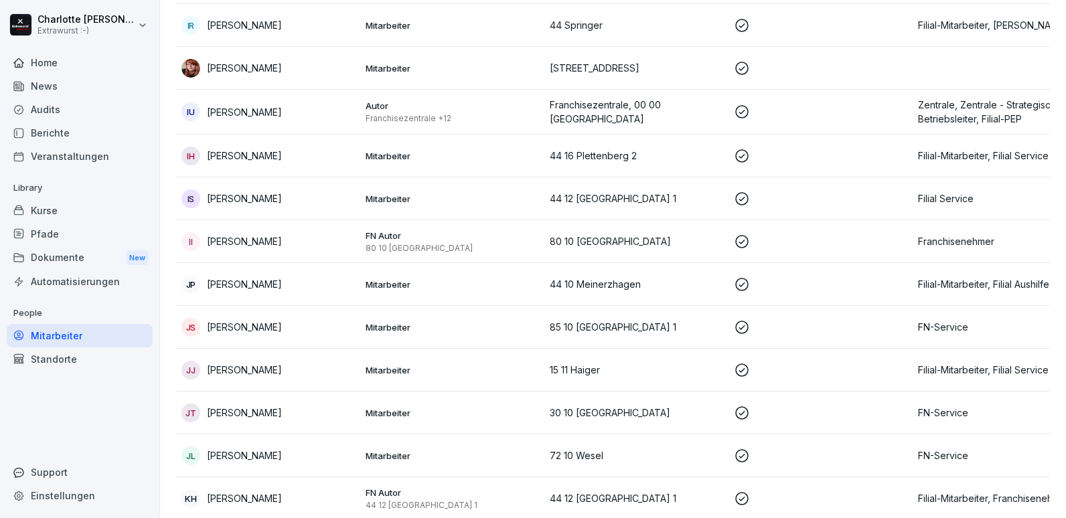
click at [245, 320] on p "[PERSON_NAME]" at bounding box center [244, 327] width 75 height 14
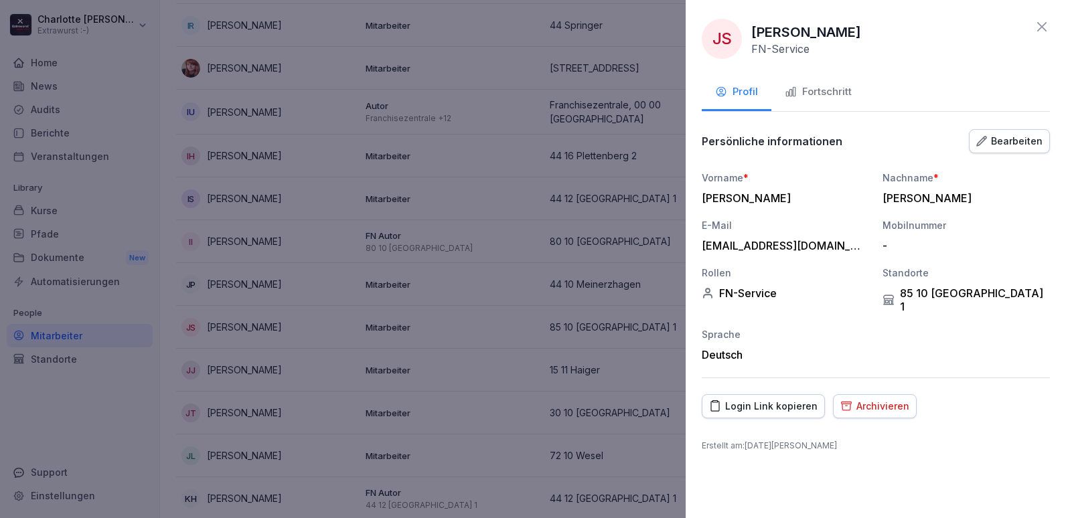
click at [837, 90] on div "Fortschritt" at bounding box center [818, 91] width 67 height 15
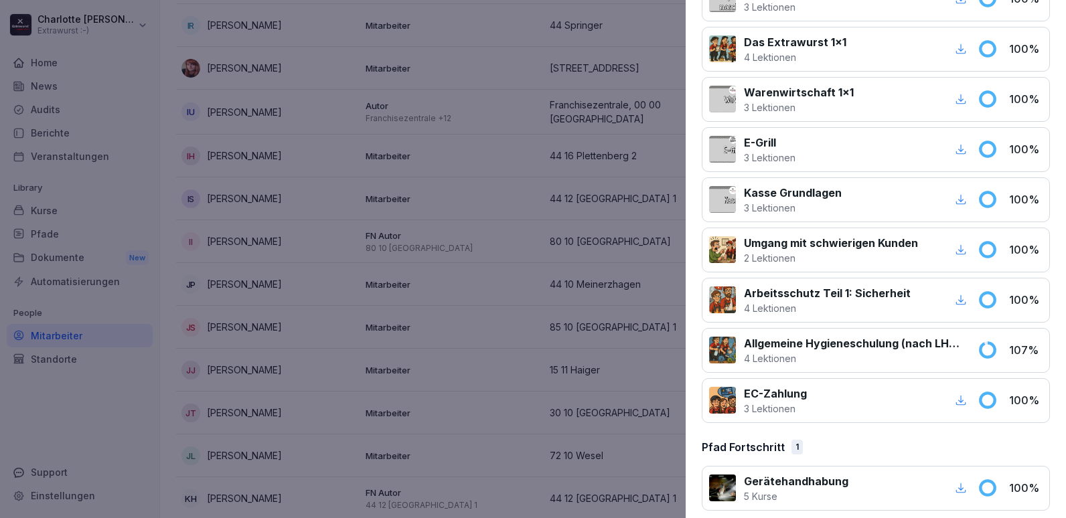
scroll to position [815, 0]
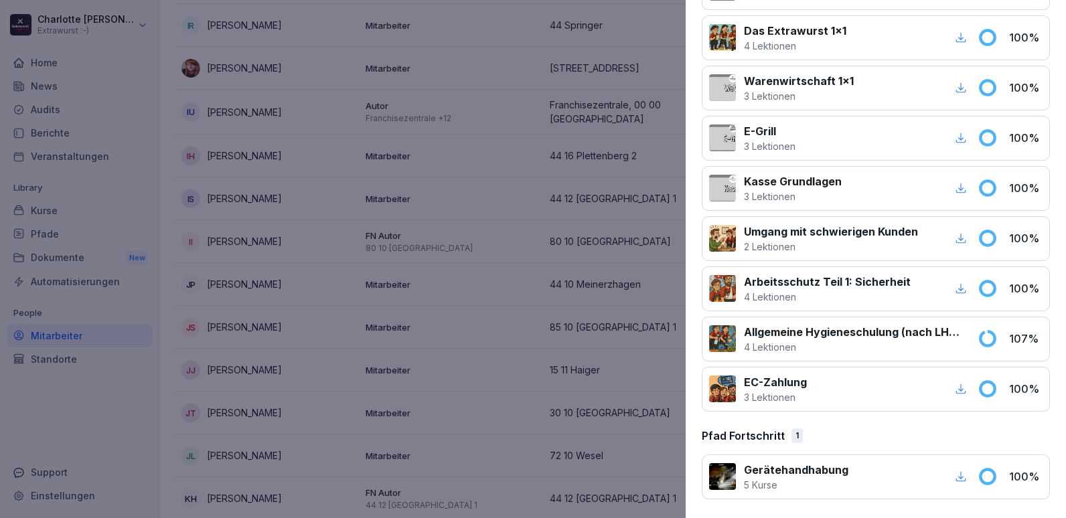
click at [439, 329] on div at bounding box center [533, 259] width 1066 height 518
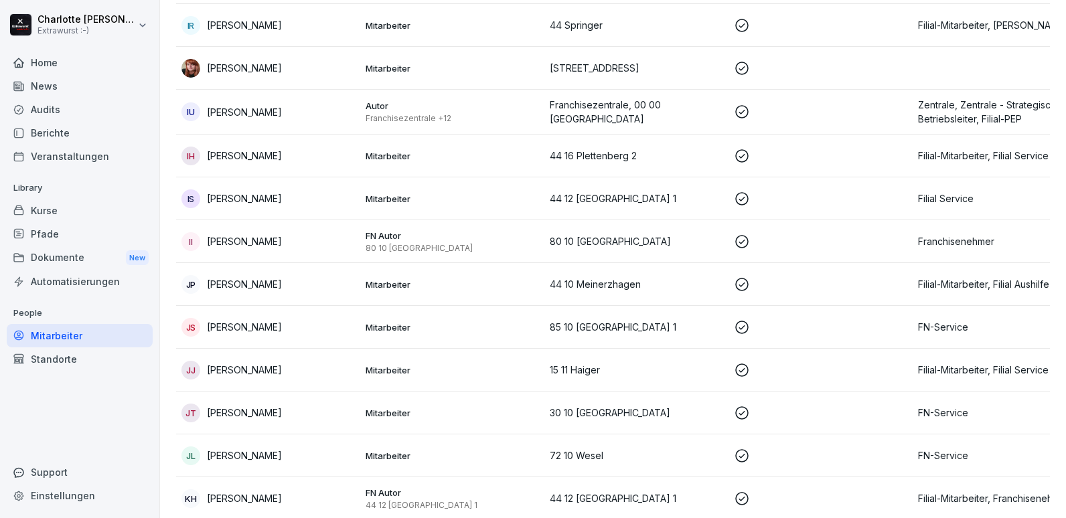
click at [42, 212] on div "Kurse" at bounding box center [80, 210] width 146 height 23
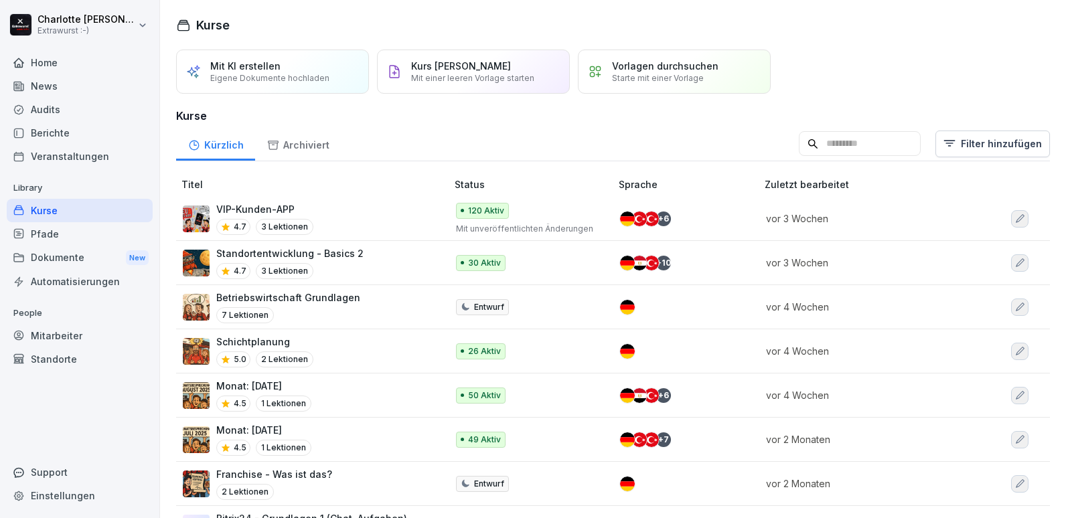
click at [830, 140] on input at bounding box center [860, 143] width 122 height 25
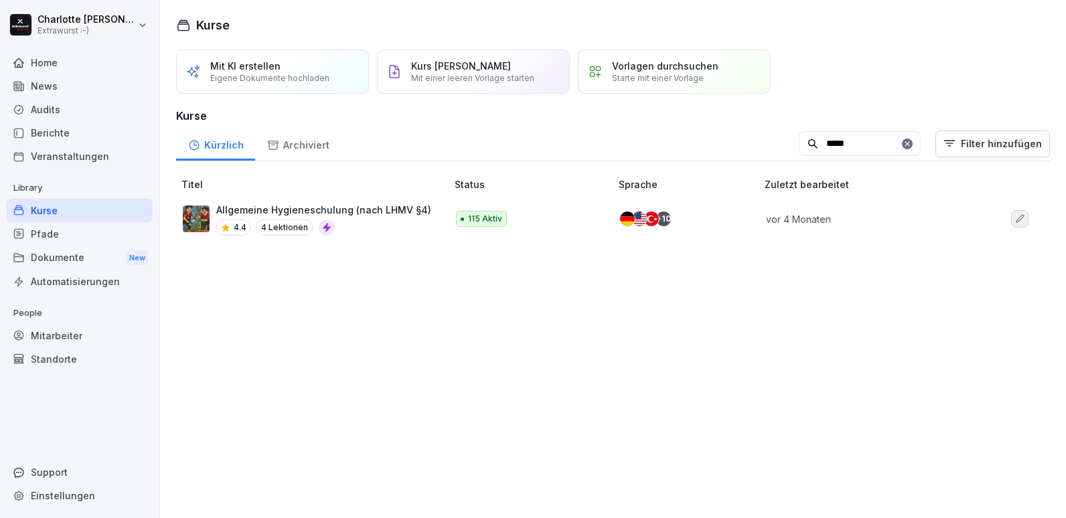
type input "*****"
click at [317, 210] on p "Allgemeine Hygieneschulung (nach LHMV §4)" at bounding box center [323, 210] width 215 height 14
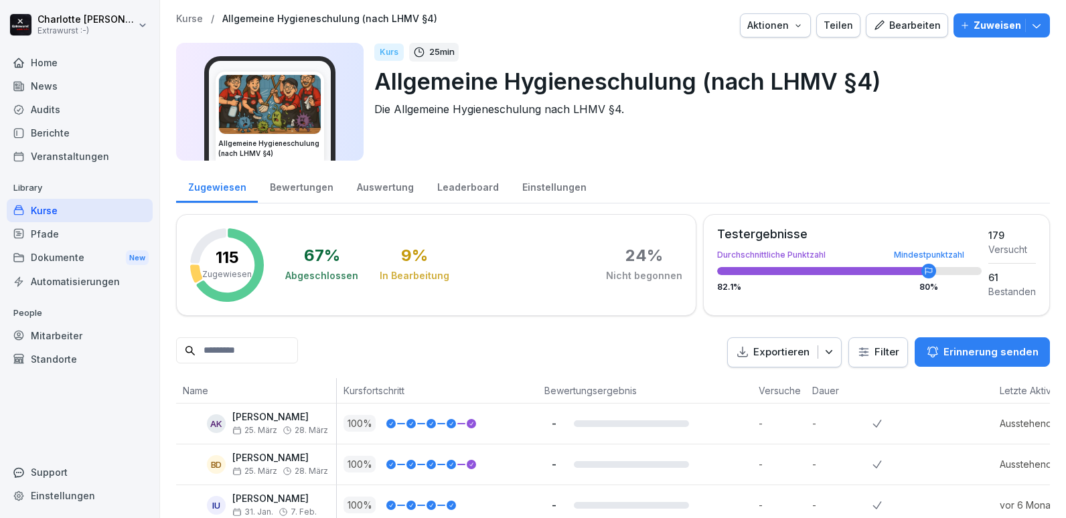
click at [249, 346] on input at bounding box center [237, 351] width 122 height 26
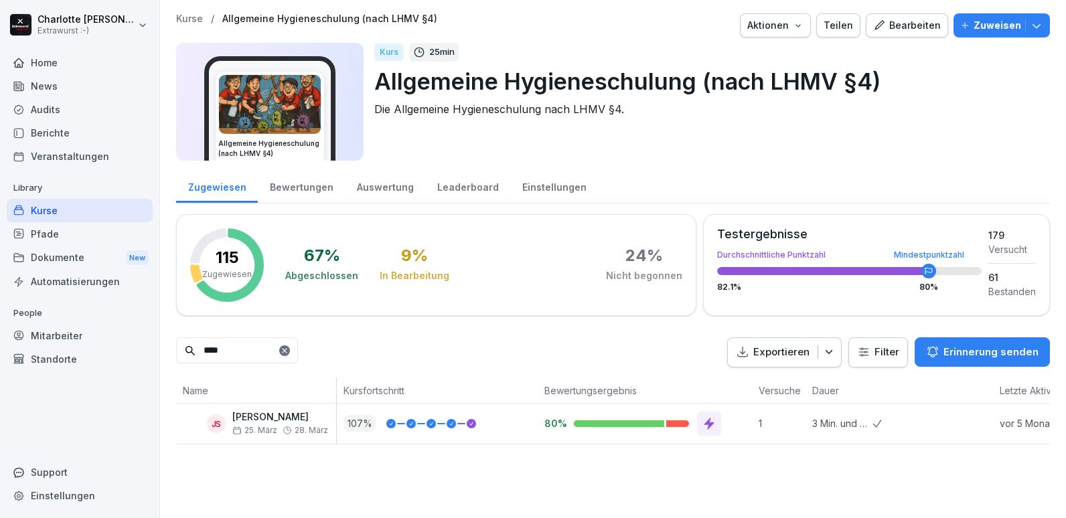
type input "****"
click at [58, 340] on div "Mitarbeiter" at bounding box center [80, 335] width 146 height 23
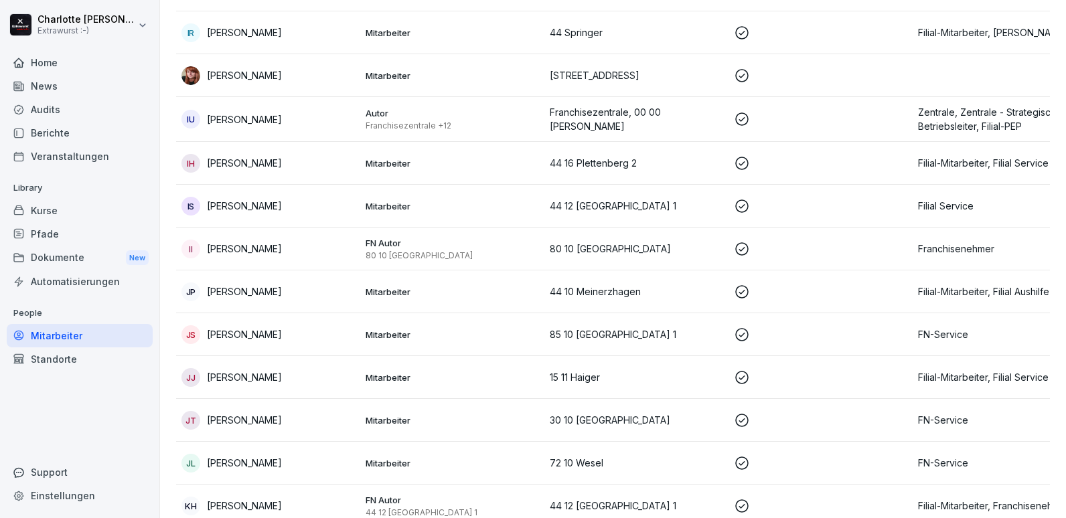
scroll to position [2210, 0]
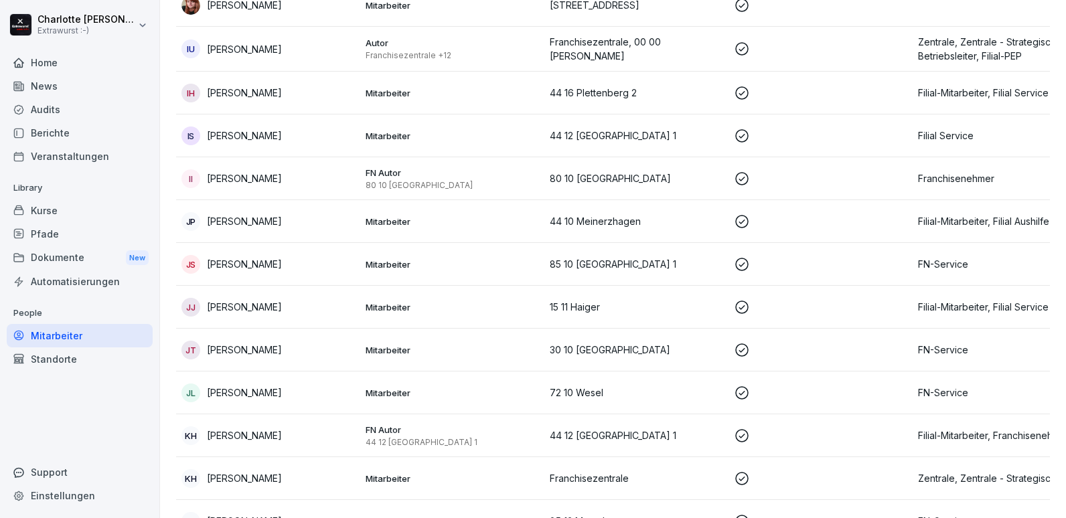
click at [242, 255] on div "JS [PERSON_NAME]" at bounding box center [268, 264] width 173 height 19
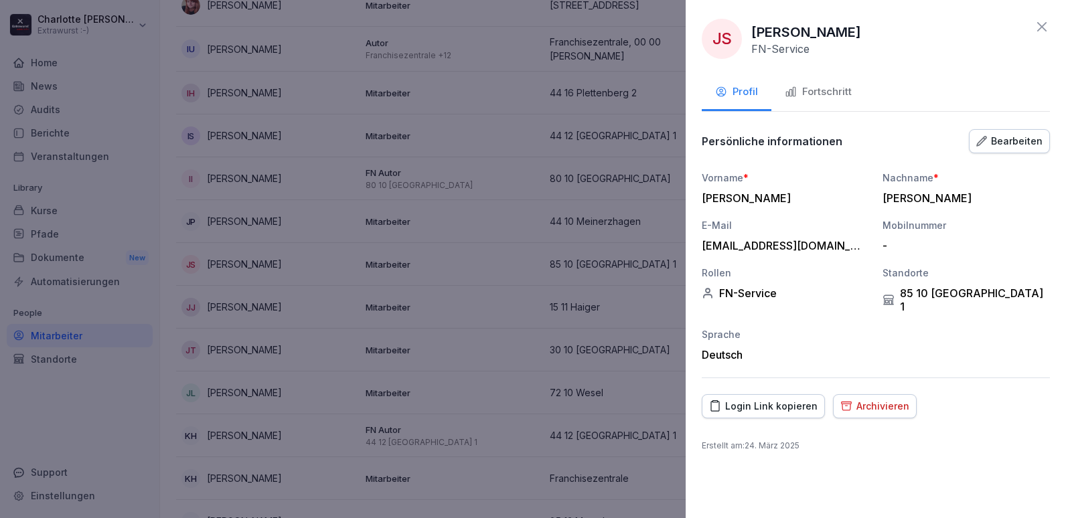
click at [814, 92] on div "Fortschritt" at bounding box center [818, 91] width 67 height 15
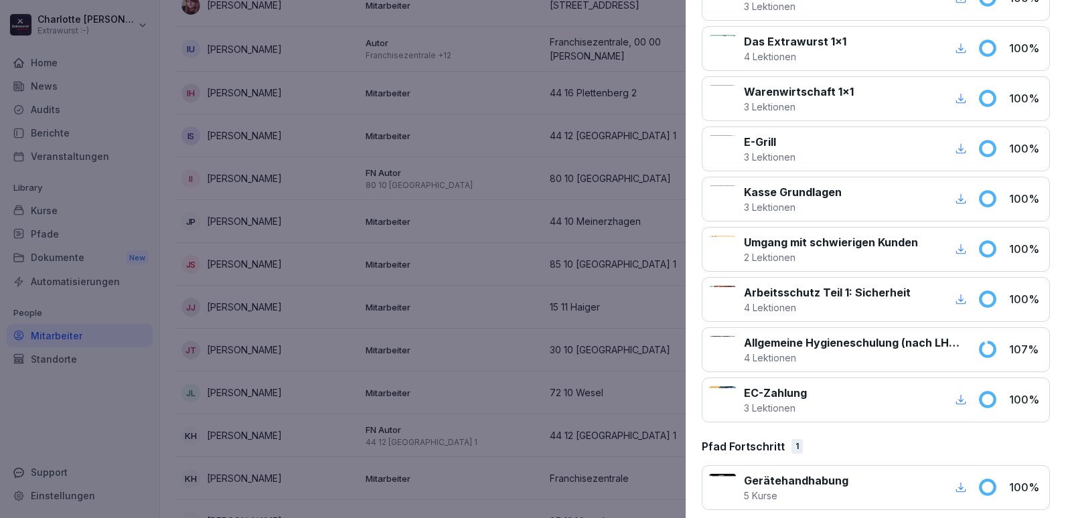
scroll to position [815, 0]
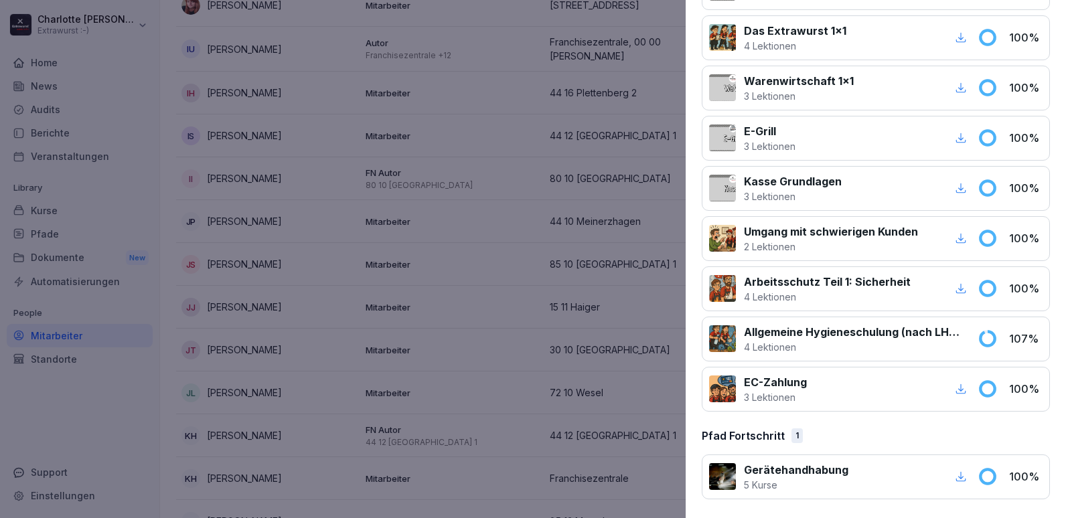
click at [299, 277] on div at bounding box center [533, 259] width 1066 height 518
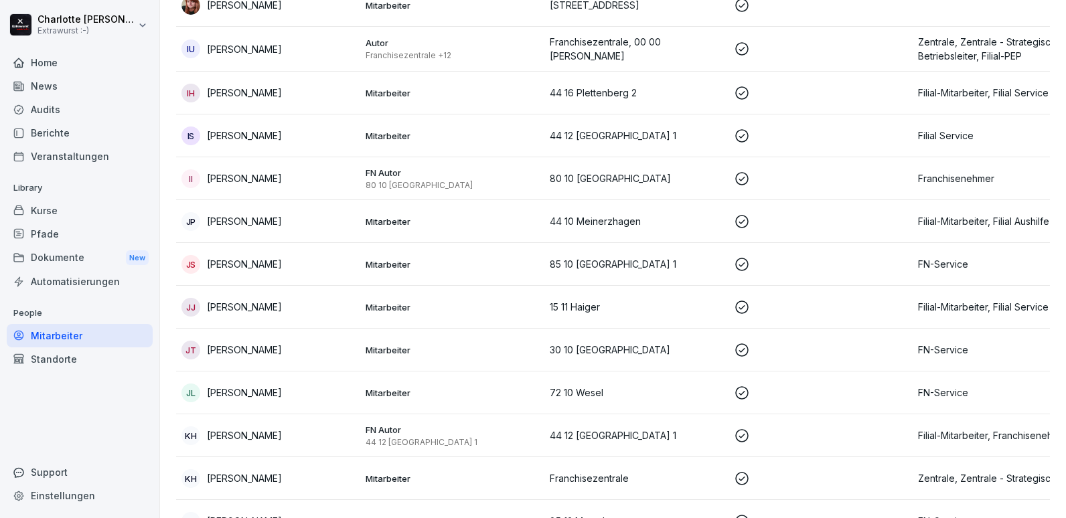
click at [242, 300] on p "[PERSON_NAME]" at bounding box center [244, 307] width 75 height 14
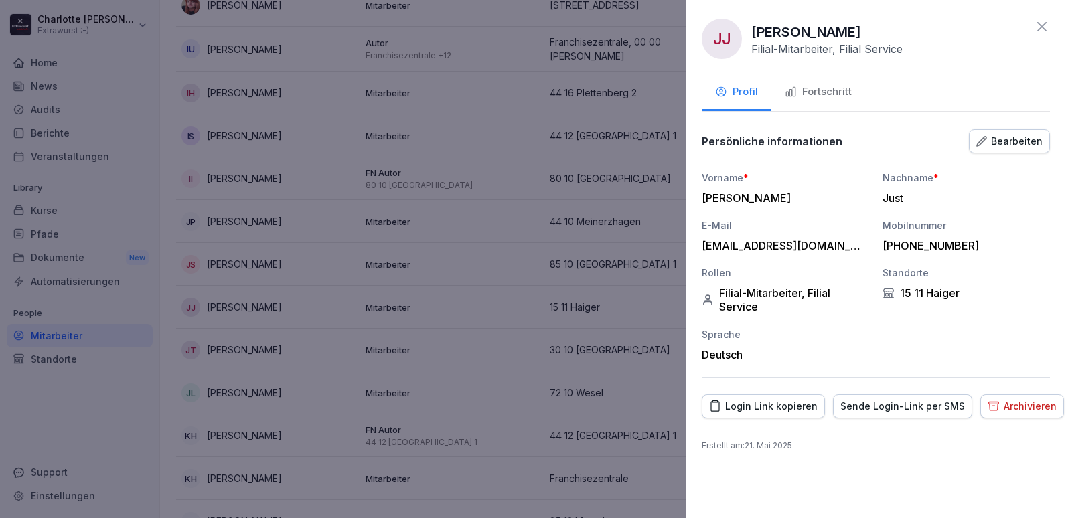
click at [817, 89] on div "Fortschritt" at bounding box center [818, 91] width 67 height 15
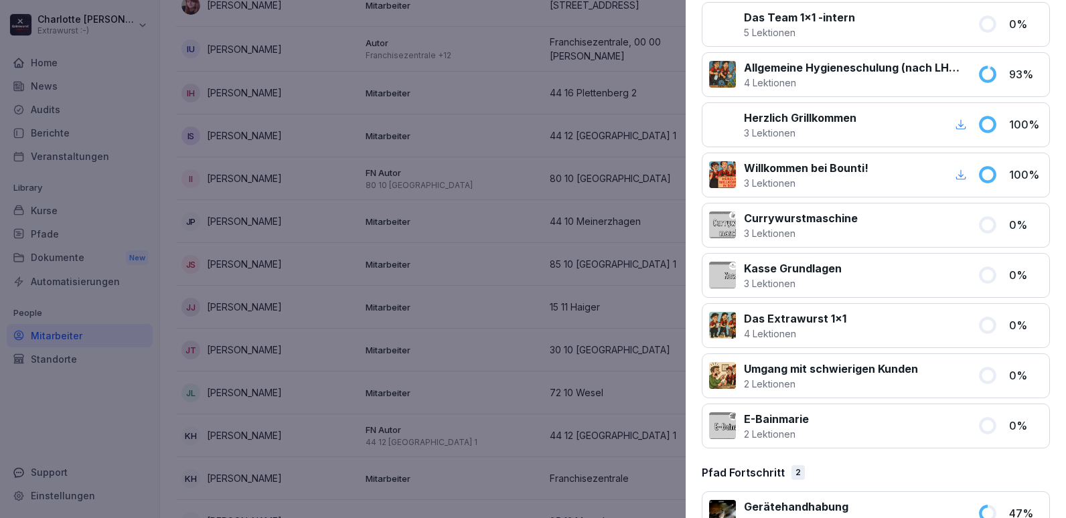
scroll to position [1206, 0]
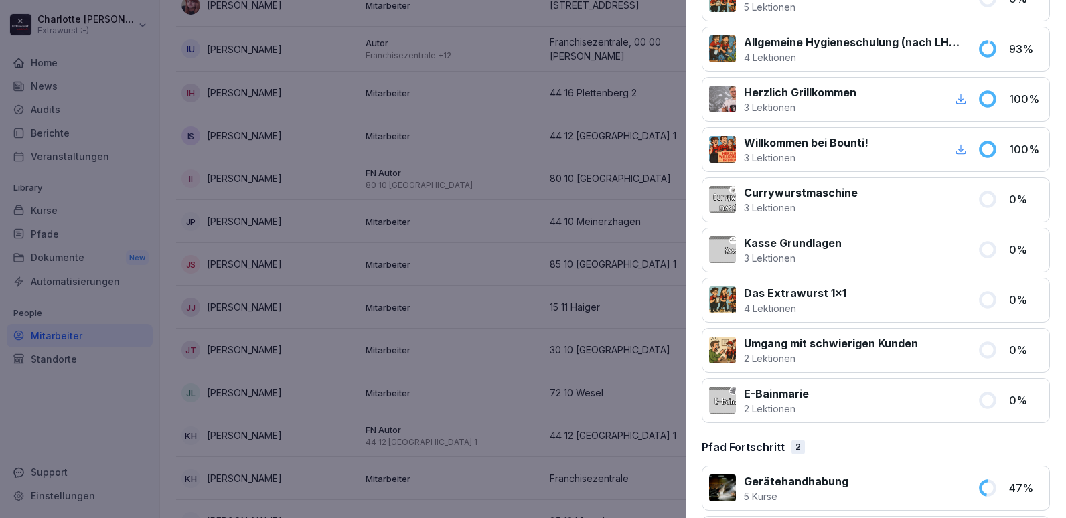
click at [297, 313] on div at bounding box center [533, 259] width 1066 height 518
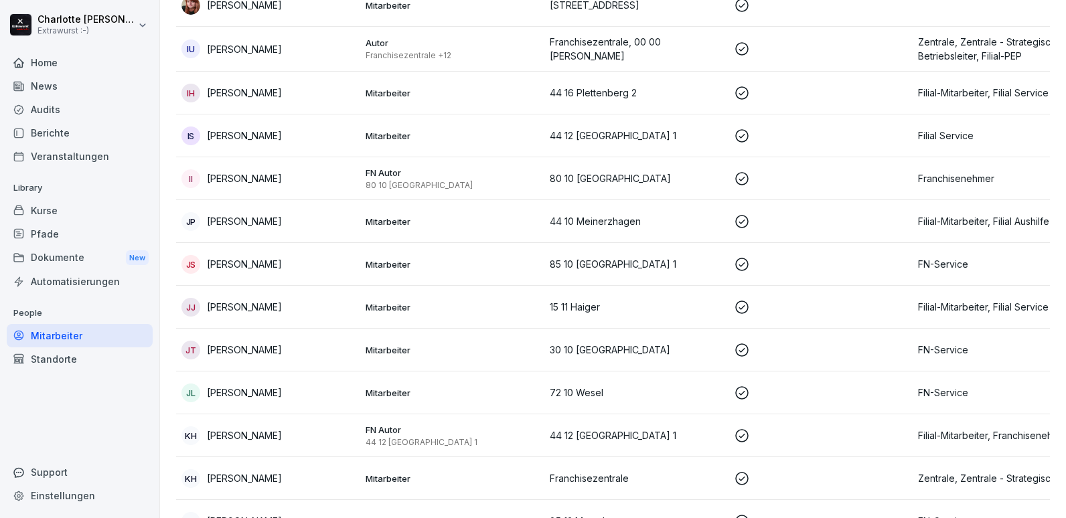
click at [255, 343] on p "[PERSON_NAME]" at bounding box center [244, 350] width 75 height 14
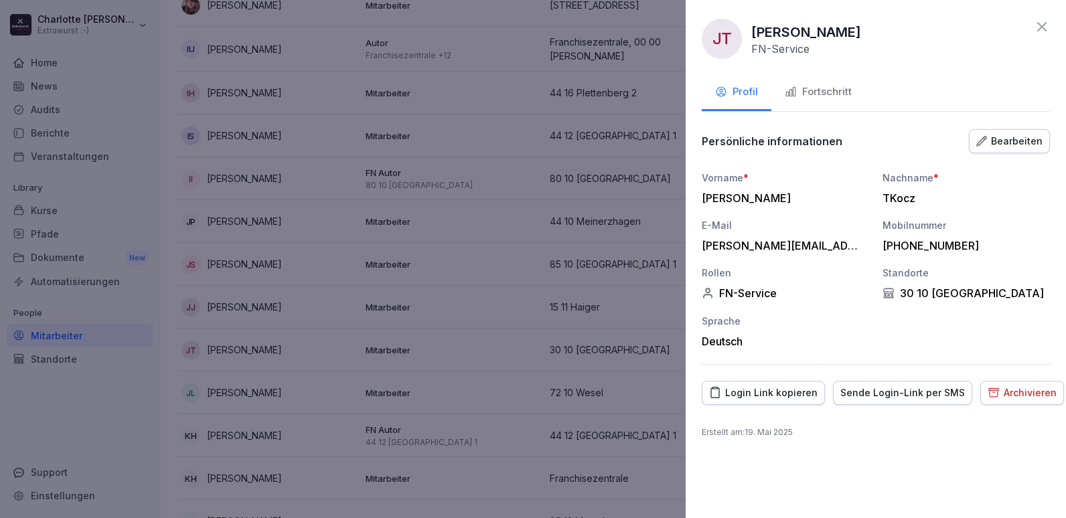
click at [808, 92] on div "Fortschritt" at bounding box center [818, 91] width 67 height 15
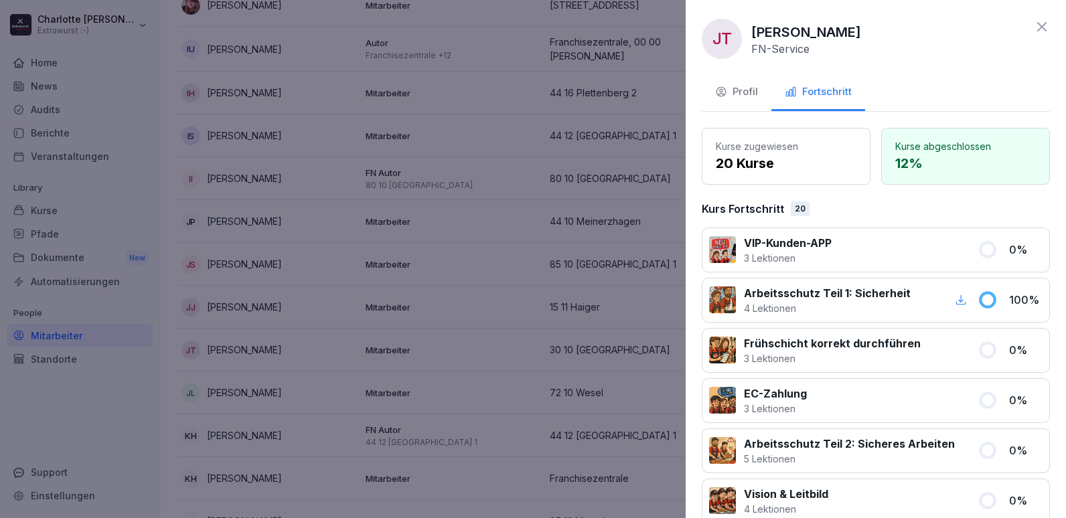
click at [423, 295] on div at bounding box center [533, 259] width 1066 height 518
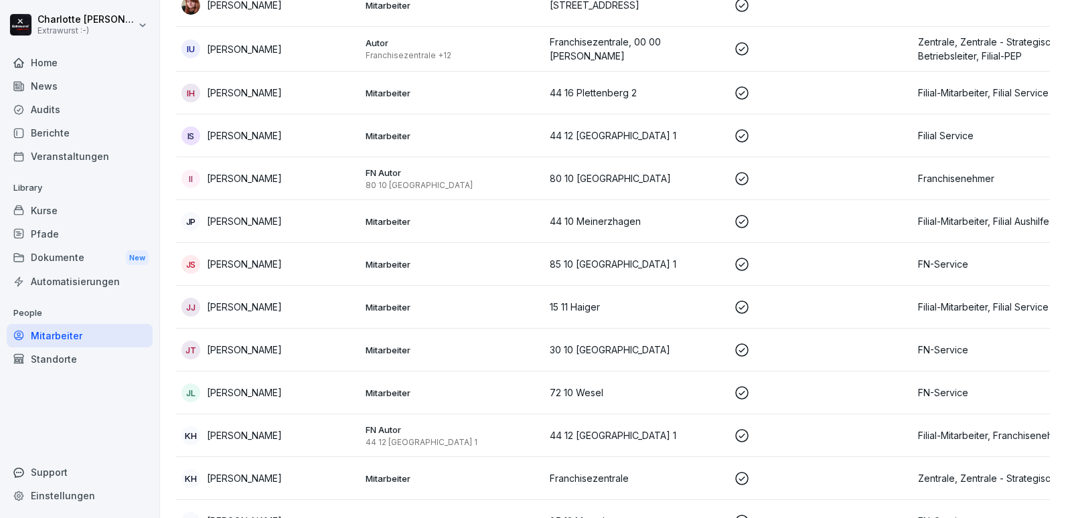
click at [251, 386] on p "[PERSON_NAME]" at bounding box center [244, 393] width 75 height 14
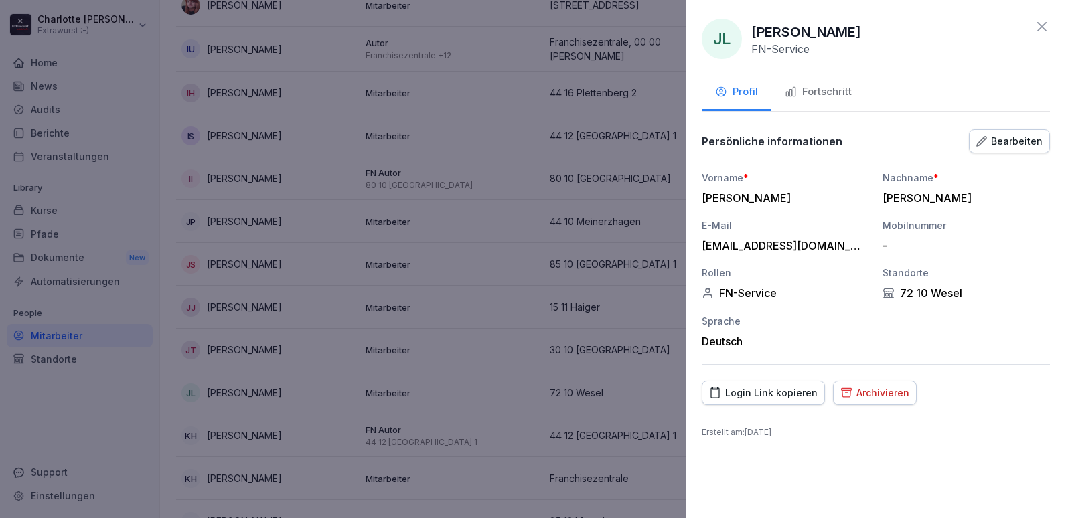
click at [818, 83] on button "Fortschritt" at bounding box center [819, 93] width 94 height 36
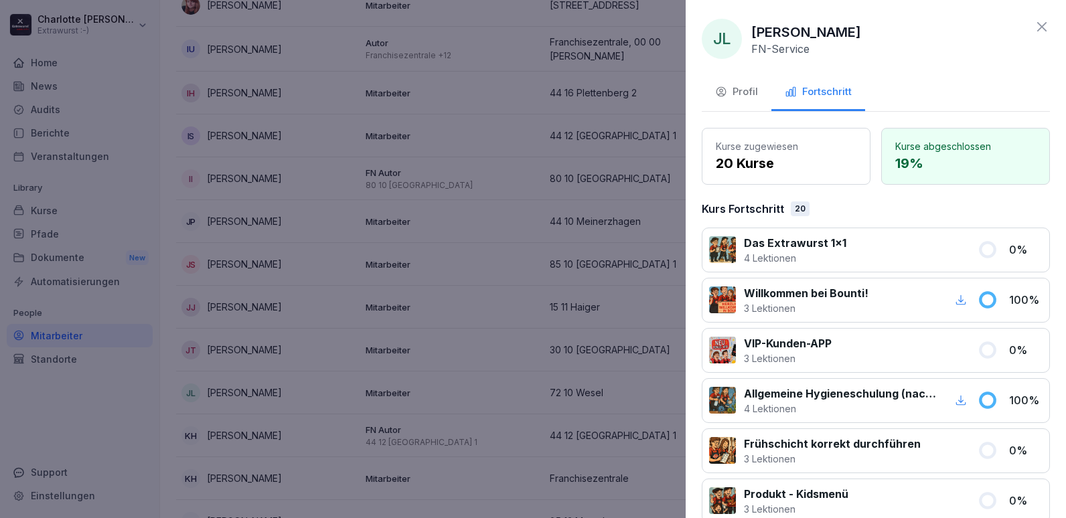
drag, startPoint x: 268, startPoint y: 307, endPoint x: 256, endPoint y: 309, distance: 12.3
click at [267, 307] on div at bounding box center [533, 259] width 1066 height 518
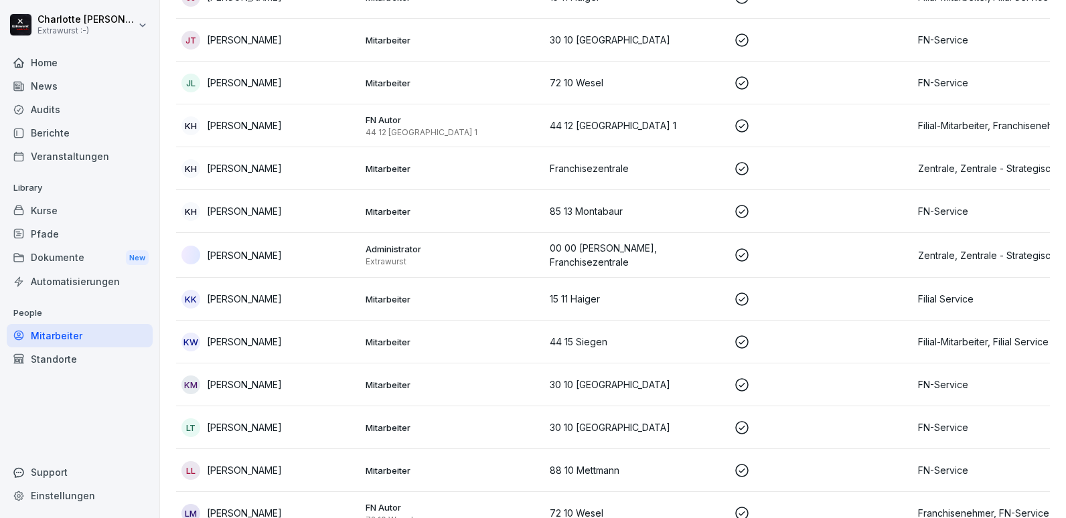
scroll to position [2545, 0]
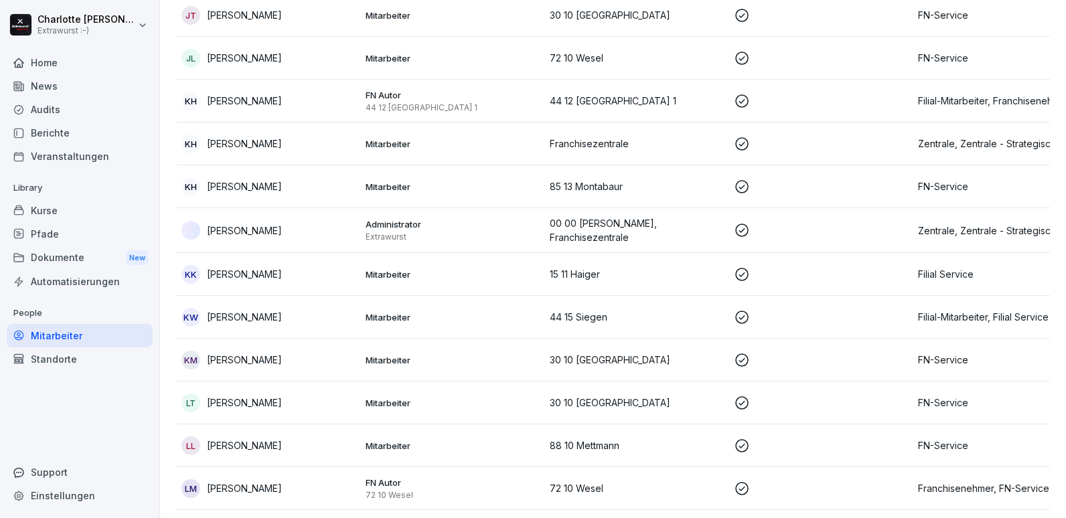
click at [233, 179] on p "[PERSON_NAME]" at bounding box center [244, 186] width 75 height 14
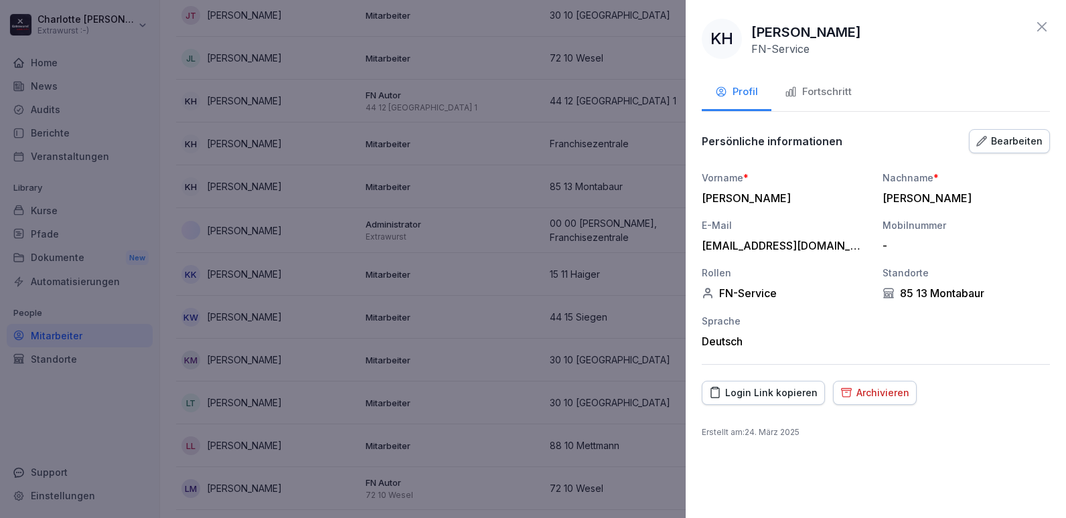
click at [812, 91] on div "Fortschritt" at bounding box center [818, 91] width 67 height 15
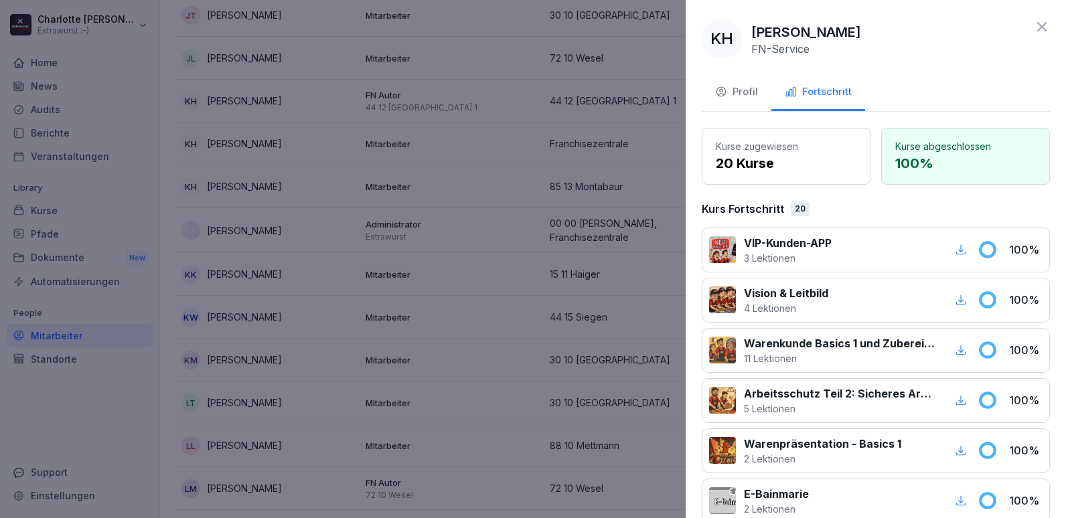
click at [275, 263] on div at bounding box center [533, 259] width 1066 height 518
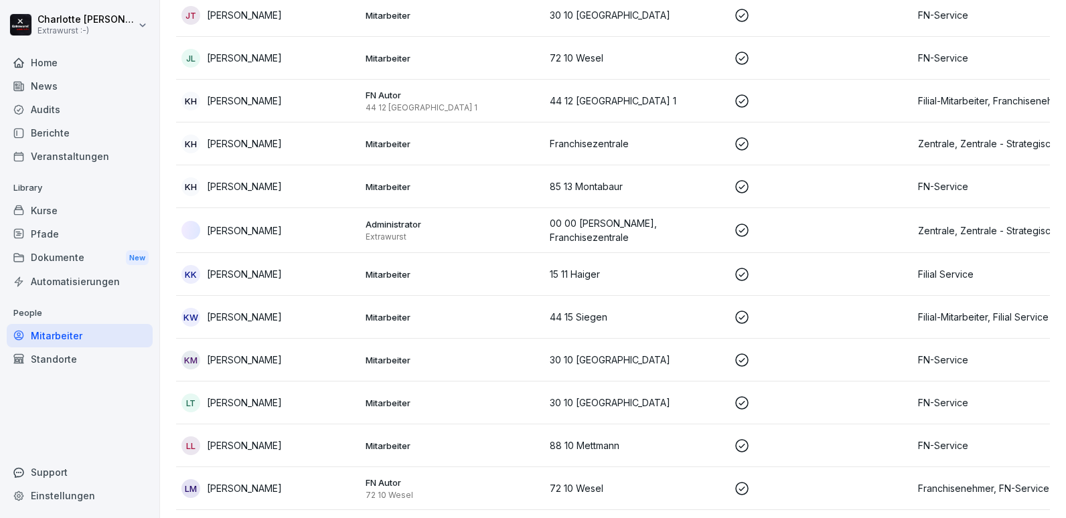
click at [209, 267] on p "[PERSON_NAME]" at bounding box center [244, 274] width 75 height 14
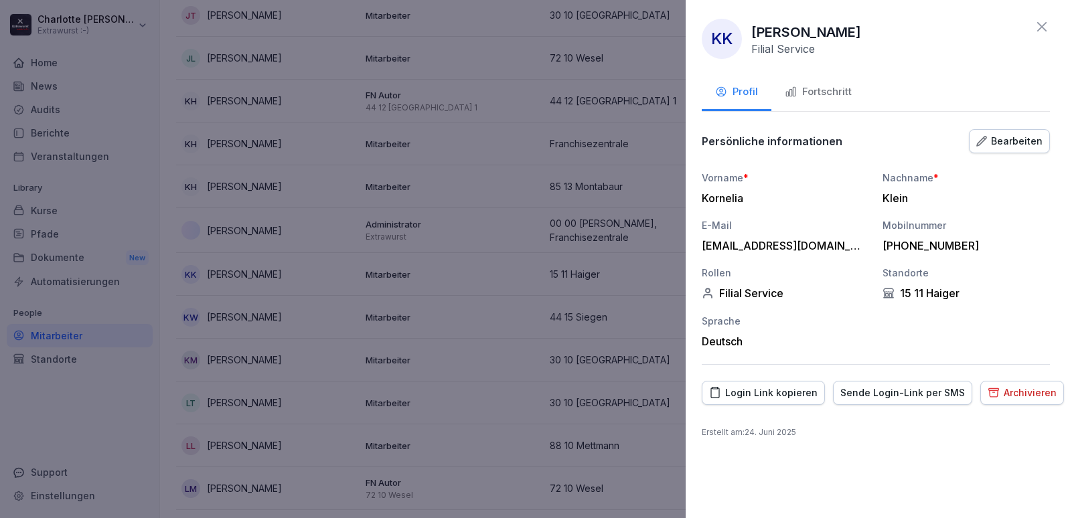
click at [800, 90] on div "Fortschritt" at bounding box center [818, 91] width 67 height 15
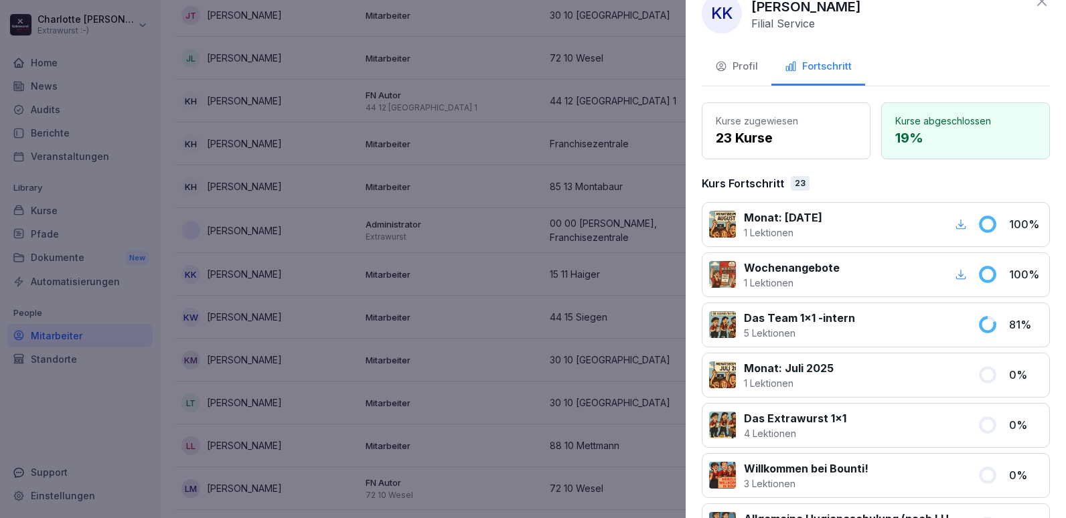
scroll to position [0, 0]
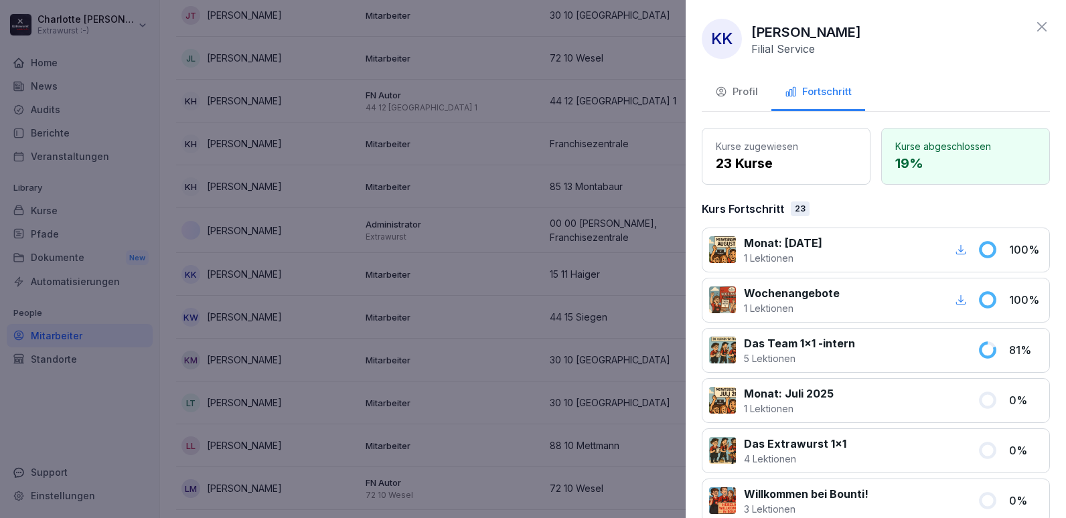
click at [312, 326] on div at bounding box center [533, 259] width 1066 height 518
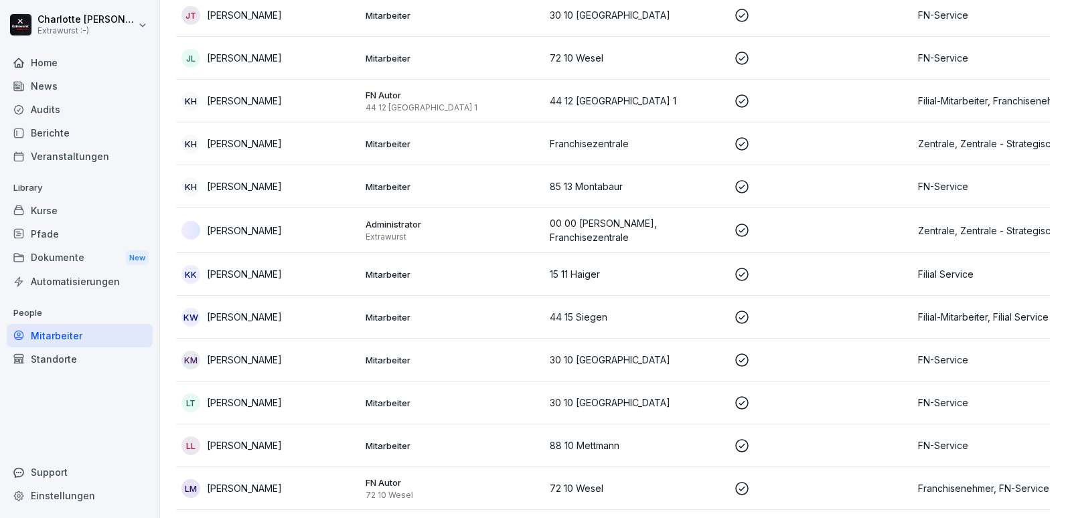
click at [33, 212] on div "Kurse" at bounding box center [80, 210] width 146 height 23
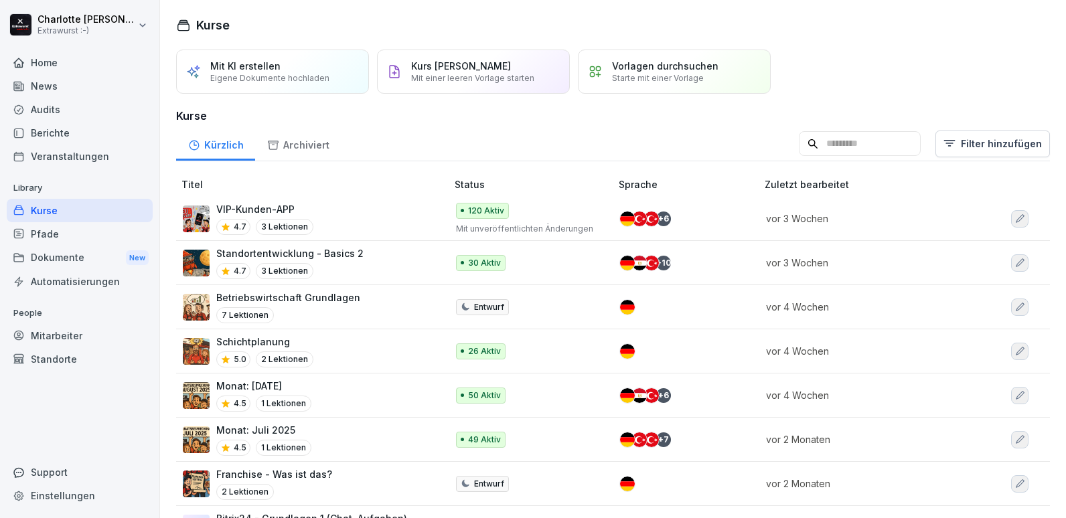
click at [799, 142] on input at bounding box center [860, 143] width 122 height 25
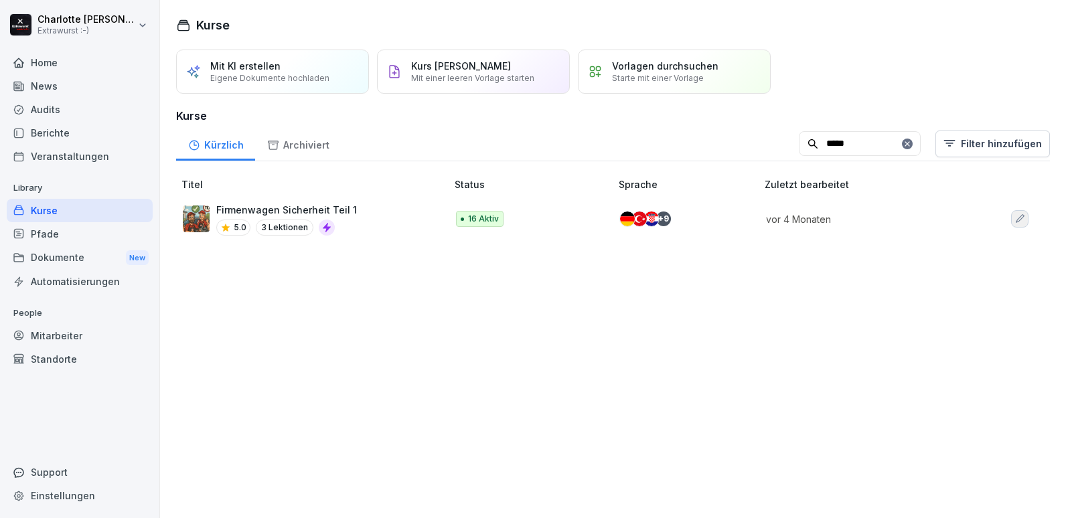
type input "*****"
click at [338, 209] on p "Firmenwagen Sicherheit Teil 1" at bounding box center [286, 210] width 141 height 14
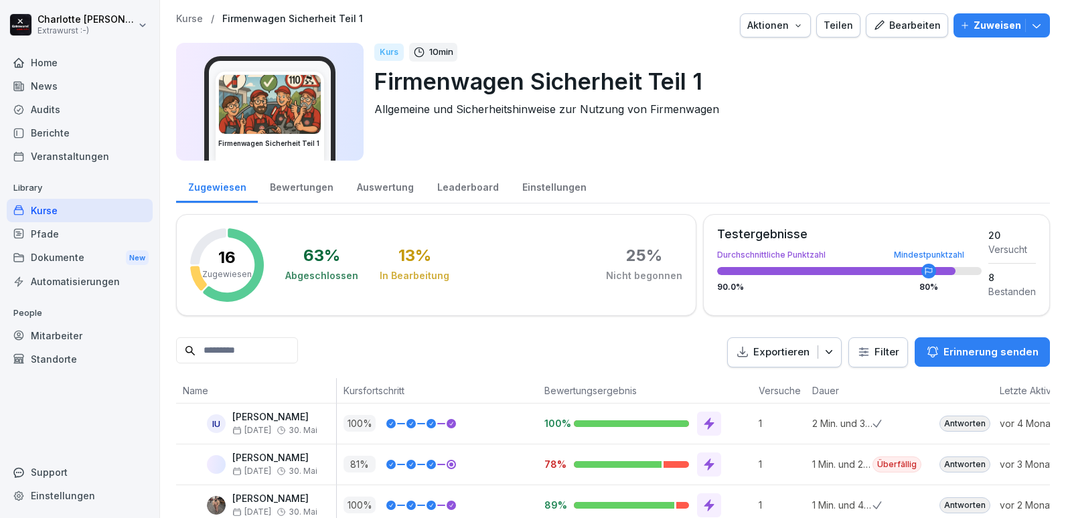
click at [544, 184] on div "Einstellungen" at bounding box center [554, 186] width 88 height 34
